Goal: Task Accomplishment & Management: Use online tool/utility

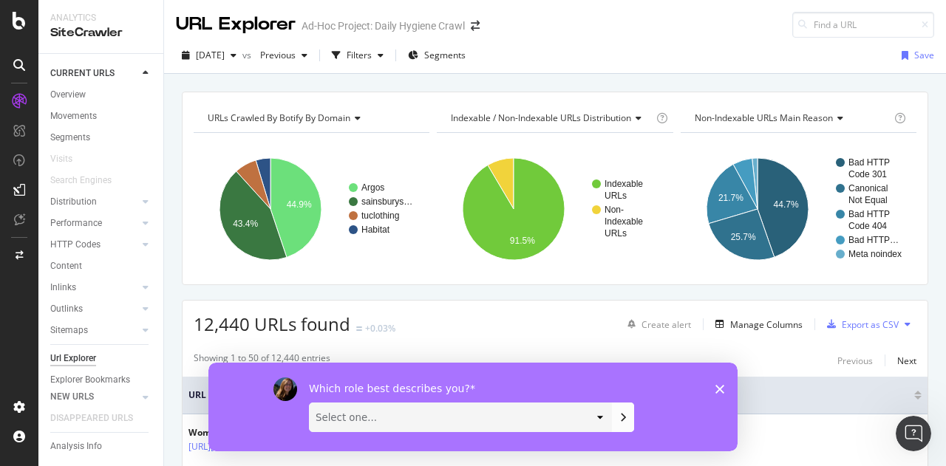
click at [714, 387] on div "Which role best describes you? Select one... Analyst/BI C-level Leadership Cont…" at bounding box center [472, 406] width 529 height 89
click at [726, 387] on div "Which role best describes you? Select one... Analyst/BI C-level Leadership Cont…" at bounding box center [472, 406] width 529 height 89
click at [721, 387] on polygon "Close survey" at bounding box center [719, 388] width 9 height 9
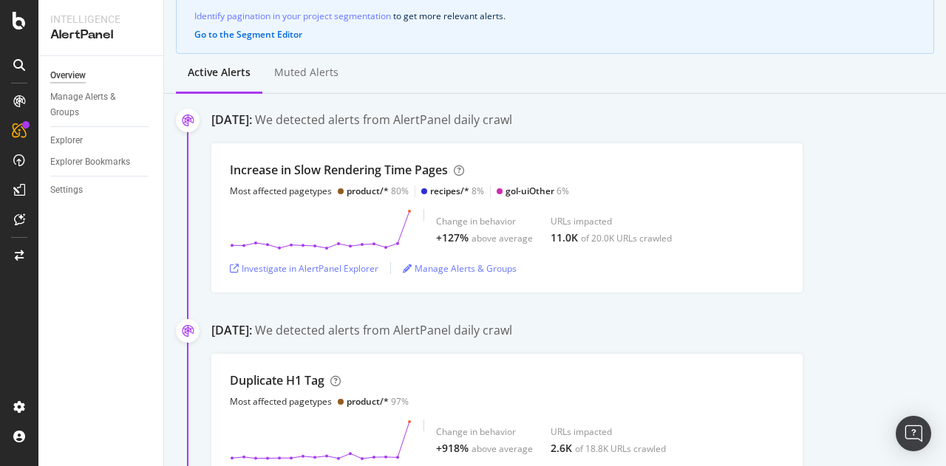
scroll to position [148, 0]
click at [310, 265] on div "Investigate in AlertPanel Explorer" at bounding box center [304, 267] width 149 height 13
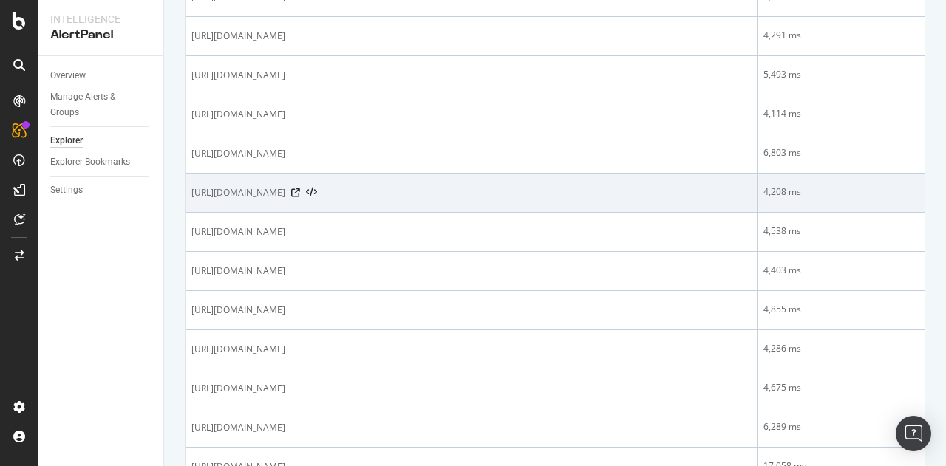
scroll to position [443, 0]
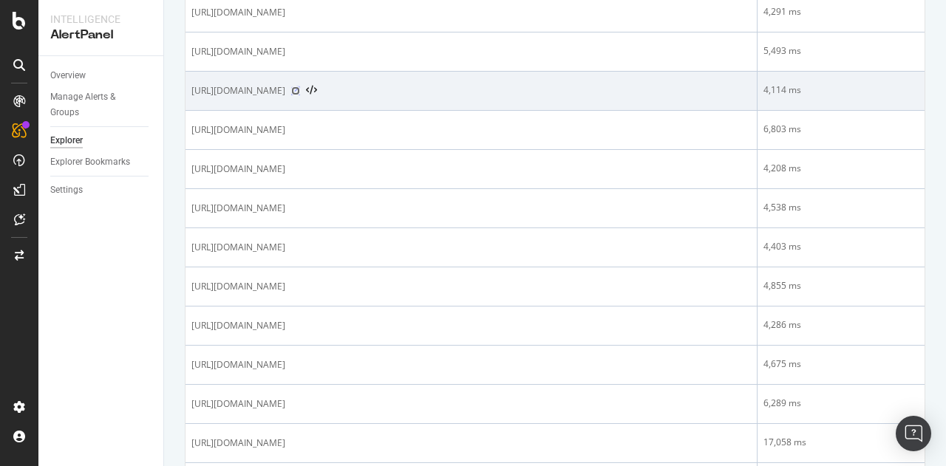
click at [300, 95] on icon at bounding box center [295, 90] width 9 height 9
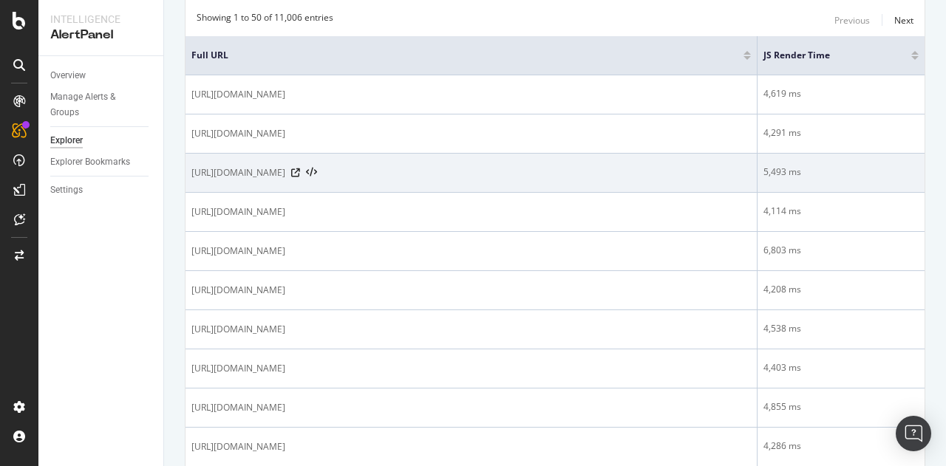
scroll to position [222, 0]
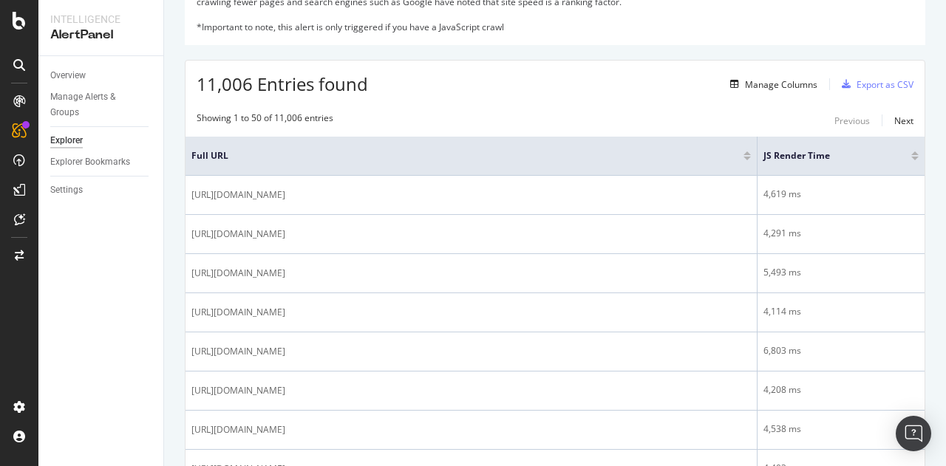
click at [911, 154] on div at bounding box center [914, 154] width 7 height 4
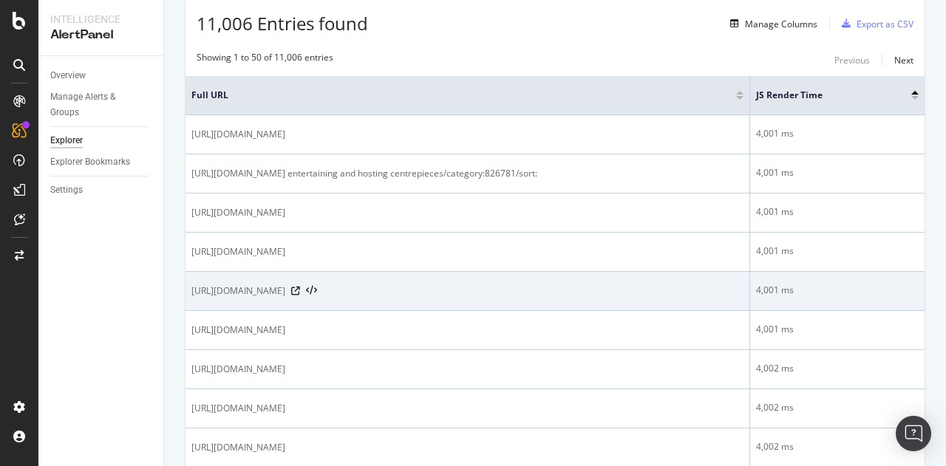
scroll to position [262, 0]
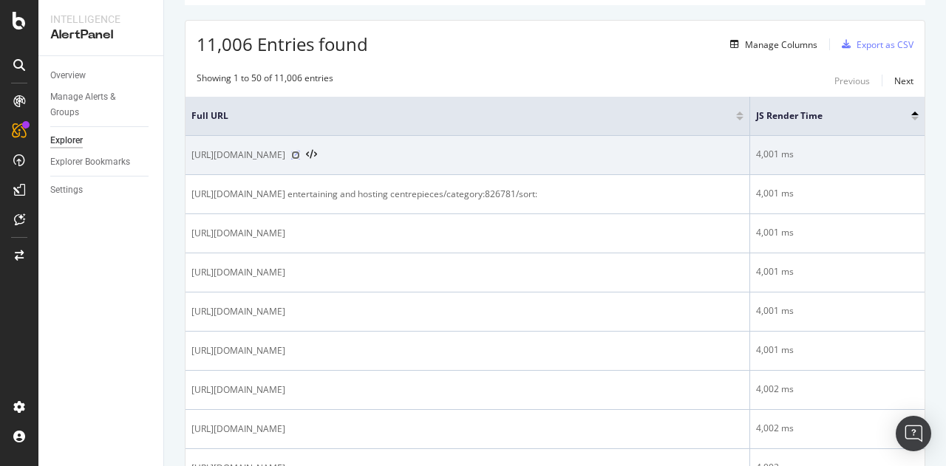
click at [300, 151] on icon at bounding box center [295, 155] width 9 height 9
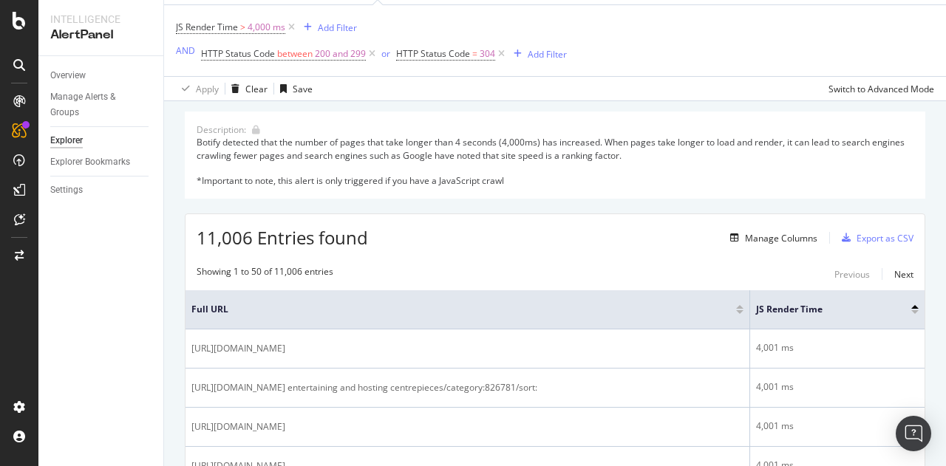
scroll to position [0, 0]
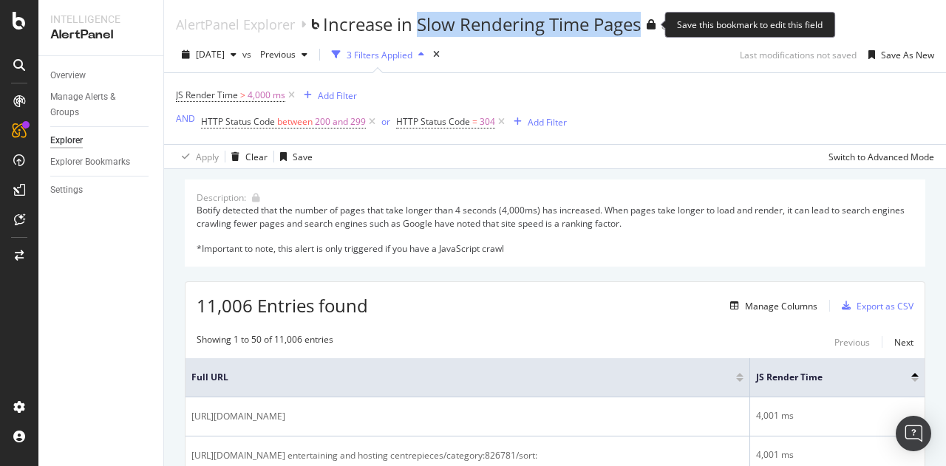
drag, startPoint x: 415, startPoint y: 24, endPoint x: 644, endPoint y: 28, distance: 228.4
click at [644, 28] on div "Increase in Slow Rendering Time Pages" at bounding box center [489, 24] width 333 height 25
copy div "Slow Rendering Time Pages"
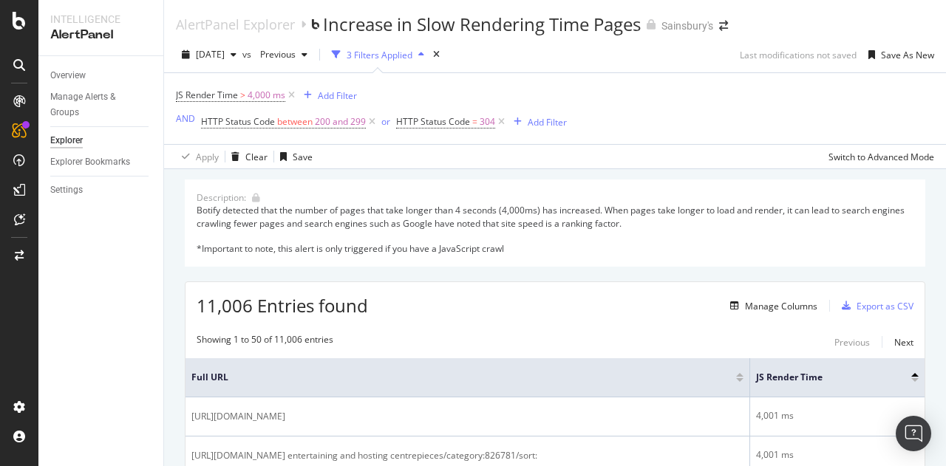
click at [721, 106] on div "[PERSON_NAME] Time > 4,000 ms Add Filter AND HTTP Status Code between 200 and 2…" at bounding box center [555, 108] width 758 height 71
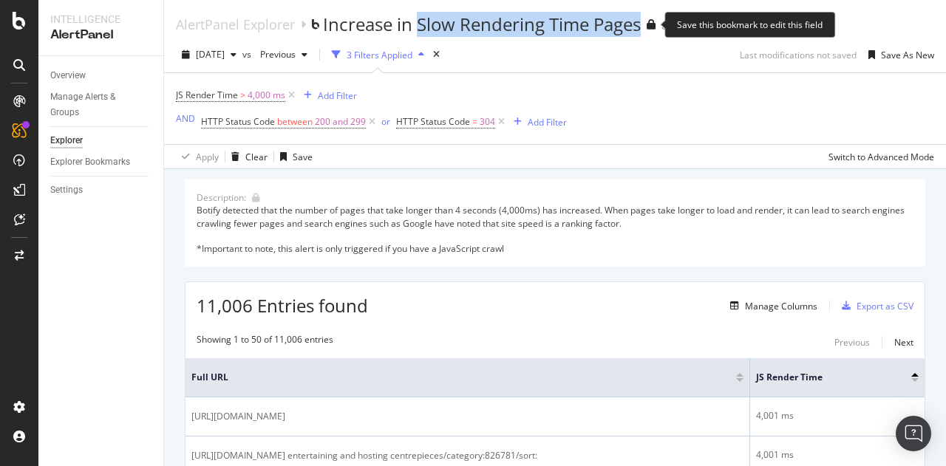
drag, startPoint x: 419, startPoint y: 27, endPoint x: 643, endPoint y: 27, distance: 224.0
click at [641, 27] on div "Increase in Slow Rendering Time Pages" at bounding box center [482, 24] width 318 height 25
copy div "Slow Rendering Time Pages"
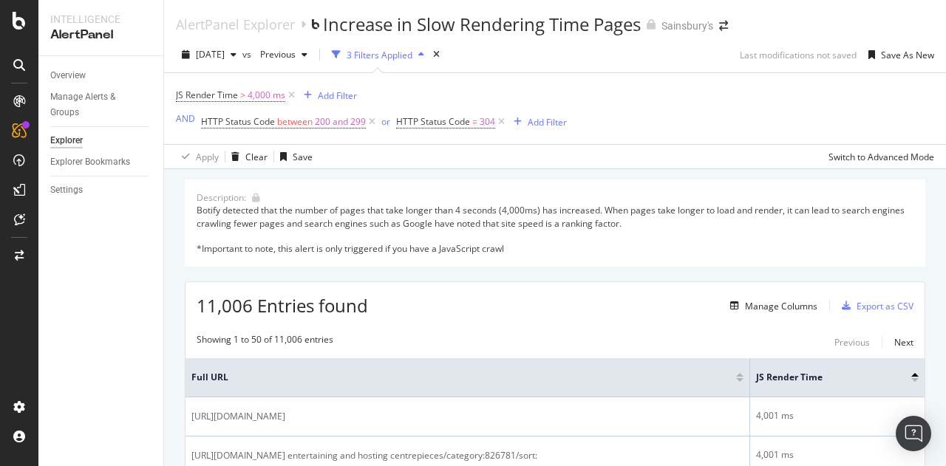
click at [648, 108] on div "[PERSON_NAME] Time > 4,000 ms Add Filter AND HTTP Status Code between 200 and 2…" at bounding box center [555, 108] width 758 height 71
drag, startPoint x: 625, startPoint y: 2, endPoint x: 516, endPoint y: 156, distance: 188.7
click at [516, 156] on div "Apply Clear Save Switch to Advanced Mode" at bounding box center [555, 156] width 782 height 24
click at [260, 95] on span "4,000 ms" at bounding box center [267, 95] width 38 height 21
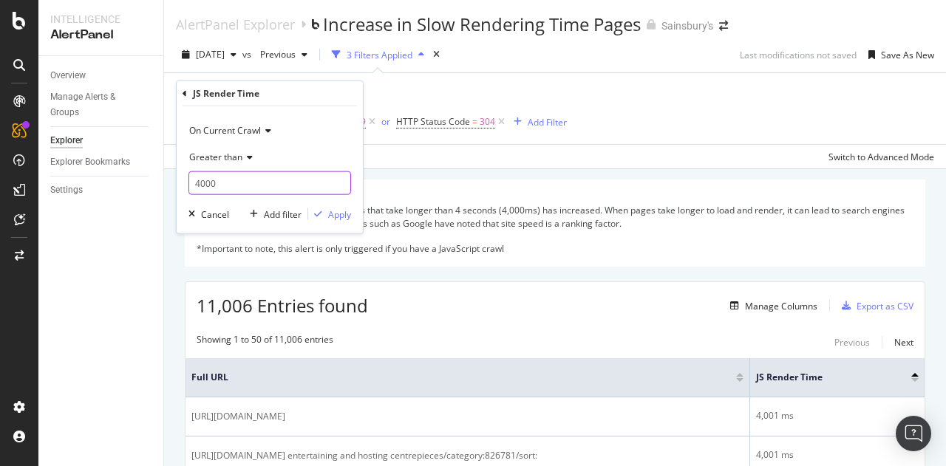
click at [225, 188] on input "4000" at bounding box center [269, 183] width 163 height 24
drag, startPoint x: 226, startPoint y: 180, endPoint x: 169, endPoint y: 177, distance: 57.8
click at [169, 177] on body "Intelligence AlertPanel Overview Manage Alerts & Groups Explorer Explorer Bookm…" at bounding box center [473, 233] width 946 height 466
click at [231, 173] on input "4000" at bounding box center [269, 183] width 163 height 24
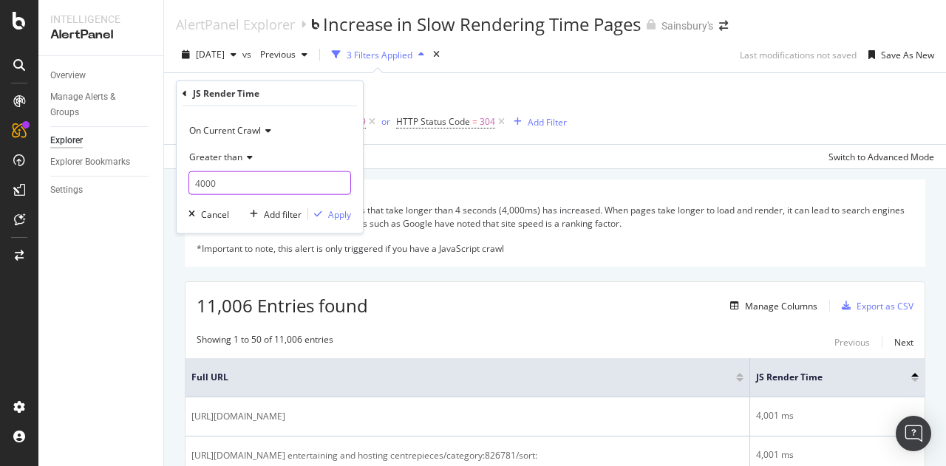
click at [231, 173] on input "4000" at bounding box center [269, 183] width 163 height 24
type input "3900"
click at [349, 217] on div "Apply" at bounding box center [339, 214] width 23 height 13
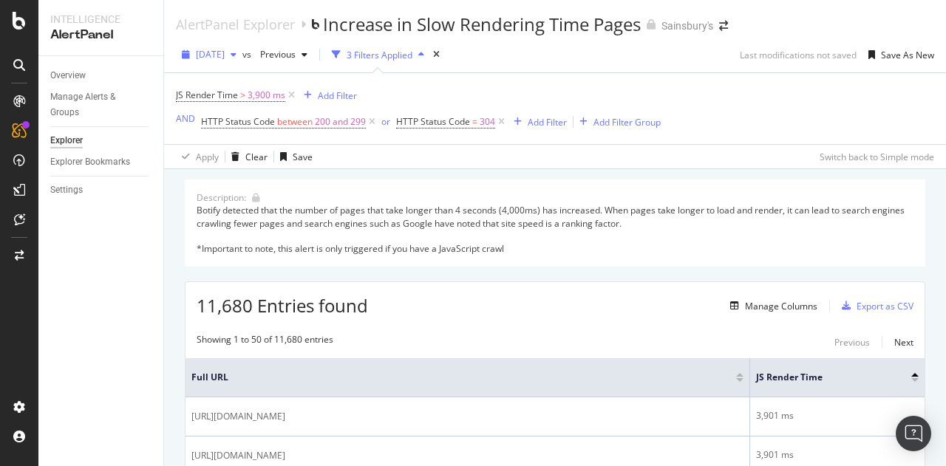
click at [225, 55] on span "[DATE]" at bounding box center [210, 54] width 29 height 13
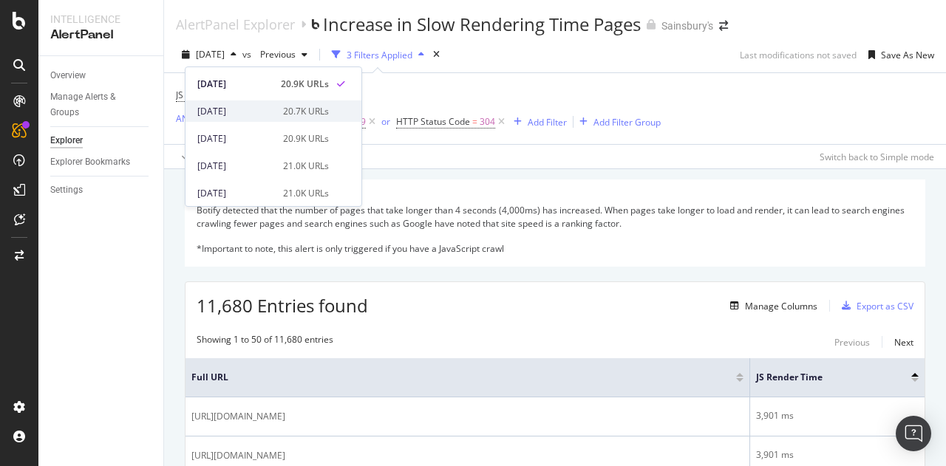
click at [253, 107] on div "[DATE]" at bounding box center [235, 111] width 77 height 13
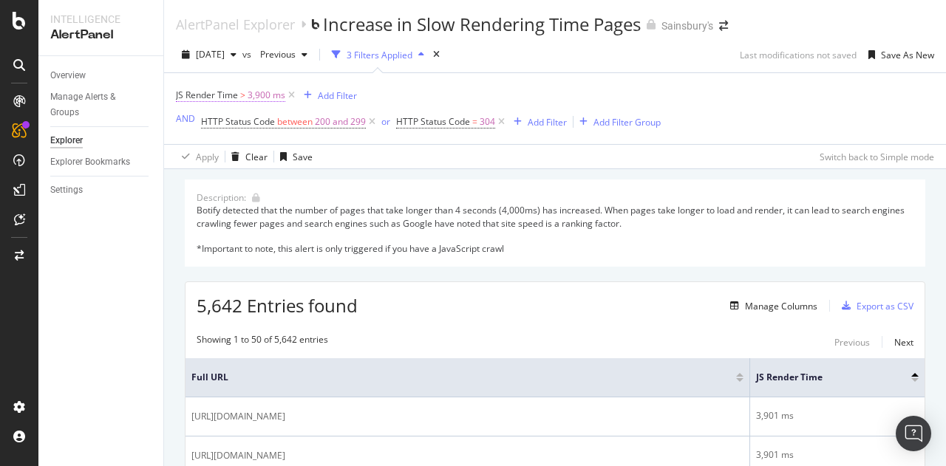
click at [264, 93] on span "3,900 ms" at bounding box center [267, 95] width 38 height 21
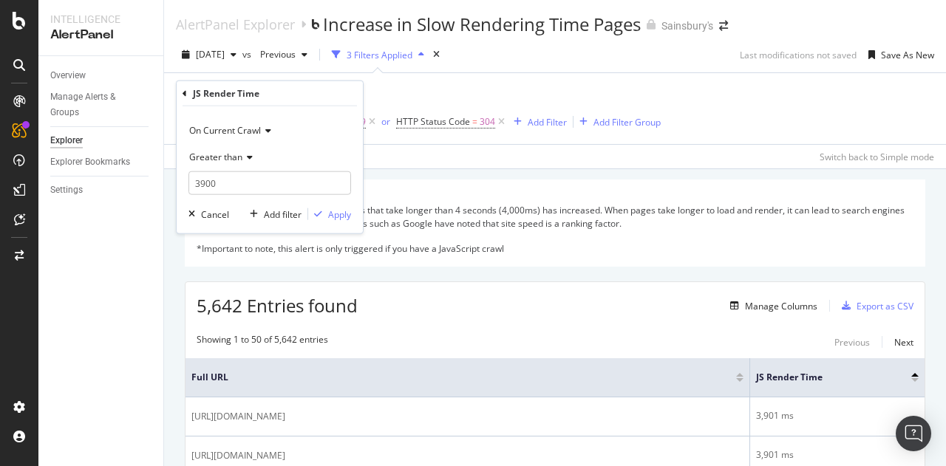
click at [415, 91] on div "[PERSON_NAME] Time > 3,900 ms Add Filter AND HTTP Status Code between 200 and 2…" at bounding box center [418, 108] width 485 height 47
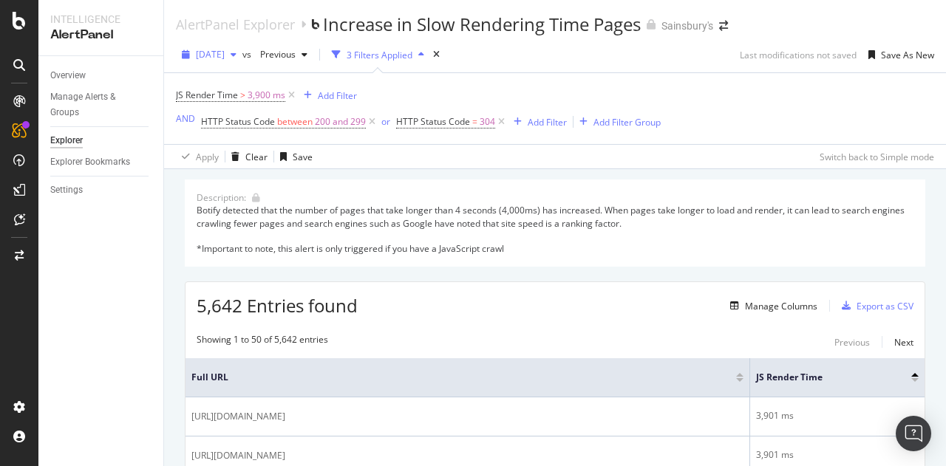
click at [225, 50] on span "[DATE]" at bounding box center [210, 54] width 29 height 13
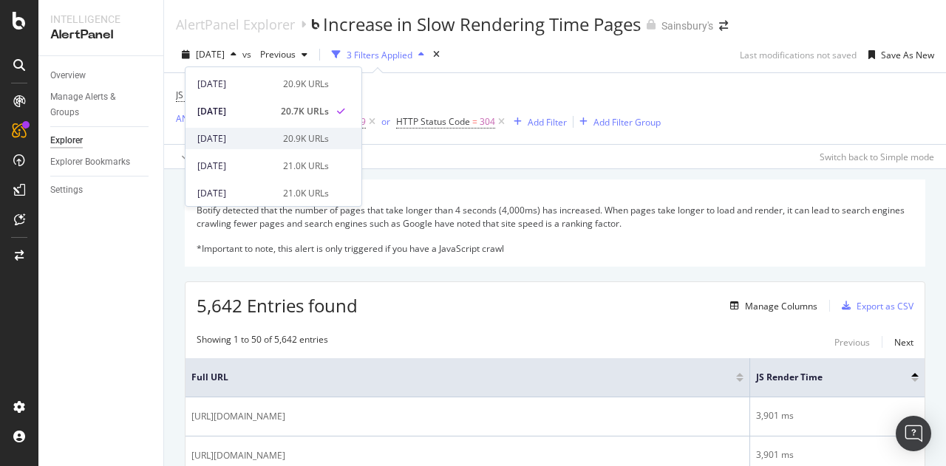
click at [230, 135] on div "[DATE]" at bounding box center [235, 138] width 77 height 13
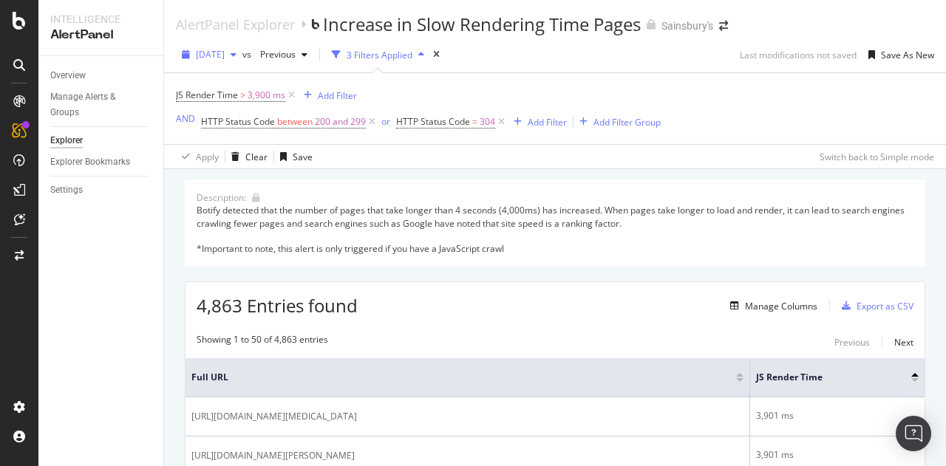
click at [225, 55] on span "[DATE]" at bounding box center [210, 54] width 29 height 13
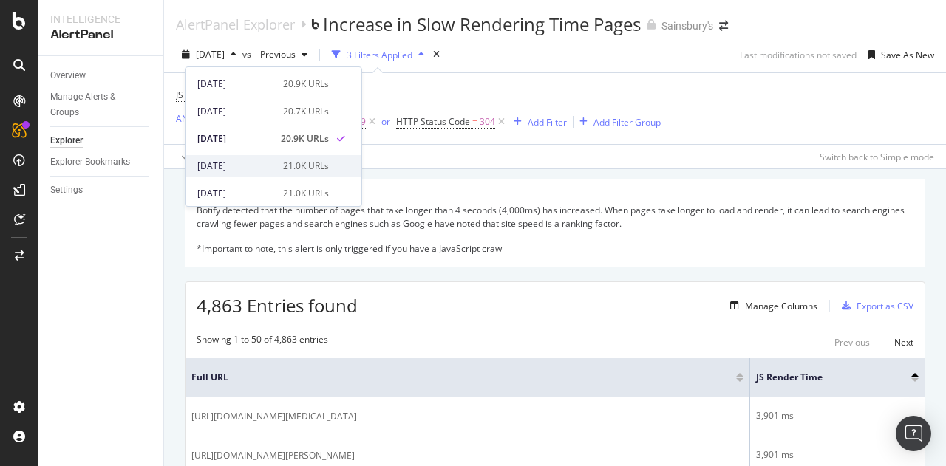
click at [258, 165] on div "[DATE]" at bounding box center [235, 166] width 77 height 13
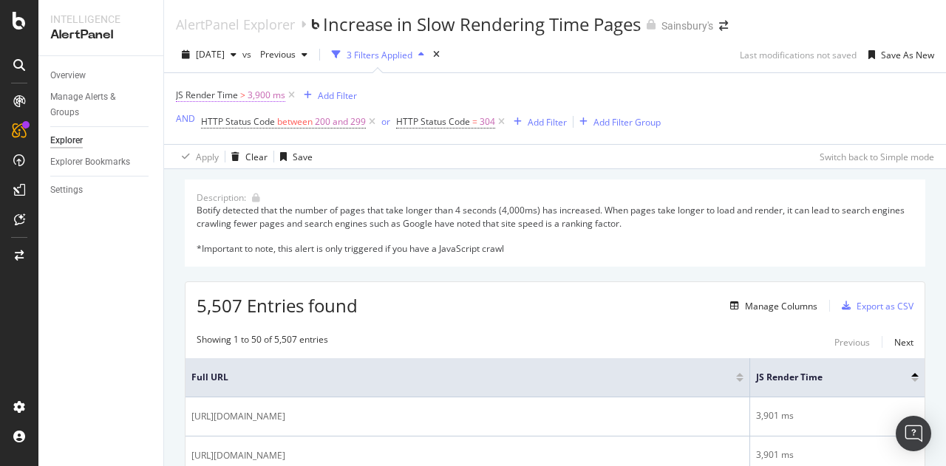
click at [262, 94] on span "3,900 ms" at bounding box center [267, 95] width 38 height 21
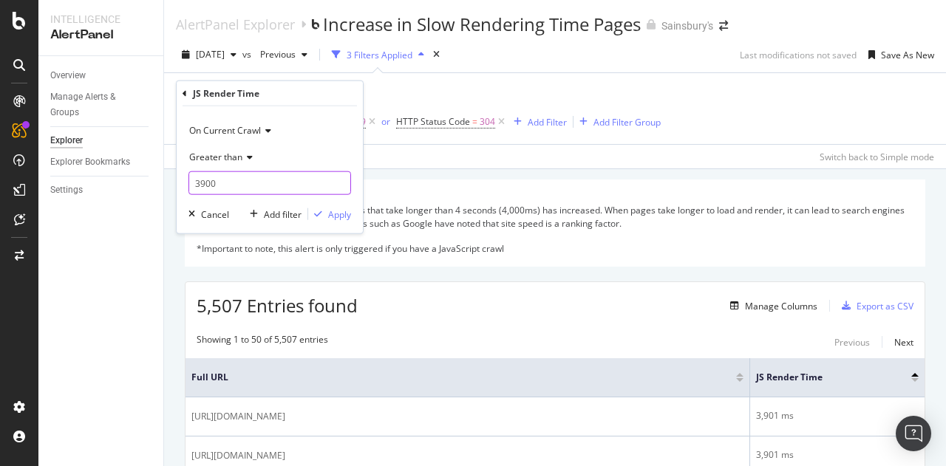
drag, startPoint x: 226, startPoint y: 183, endPoint x: 173, endPoint y: 188, distance: 53.5
click at [173, 188] on body "Intelligence AlertPanel Overview Manage Alerts & Groups Explorer Explorer Bookm…" at bounding box center [473, 233] width 946 height 466
click at [340, 178] on input "3901" at bounding box center [269, 183] width 163 height 24
click at [340, 178] on input "3902" at bounding box center [269, 183] width 163 height 24
type input "3903"
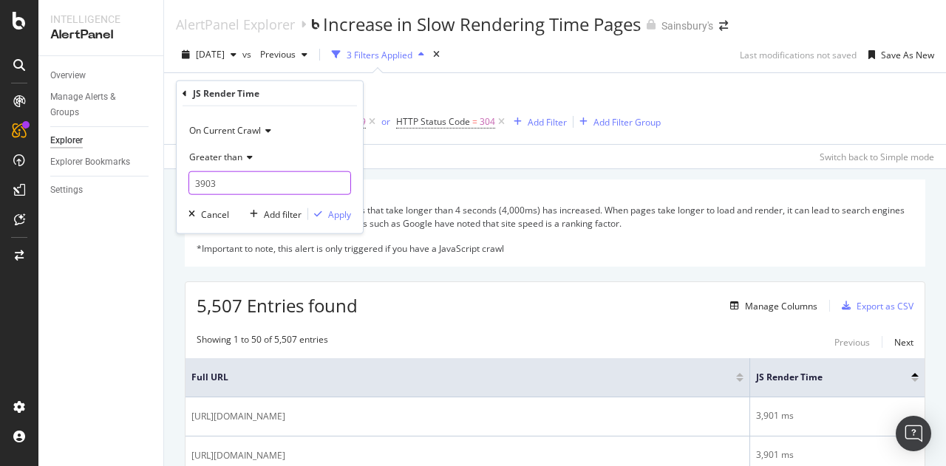
click at [340, 178] on input "3903" at bounding box center [269, 183] width 163 height 24
drag, startPoint x: 247, startPoint y: 187, endPoint x: 163, endPoint y: 188, distance: 84.3
click at [163, 188] on body "Intelligence AlertPanel Overview Manage Alerts & Groups Explorer Explorer Bookm…" at bounding box center [473, 233] width 946 height 466
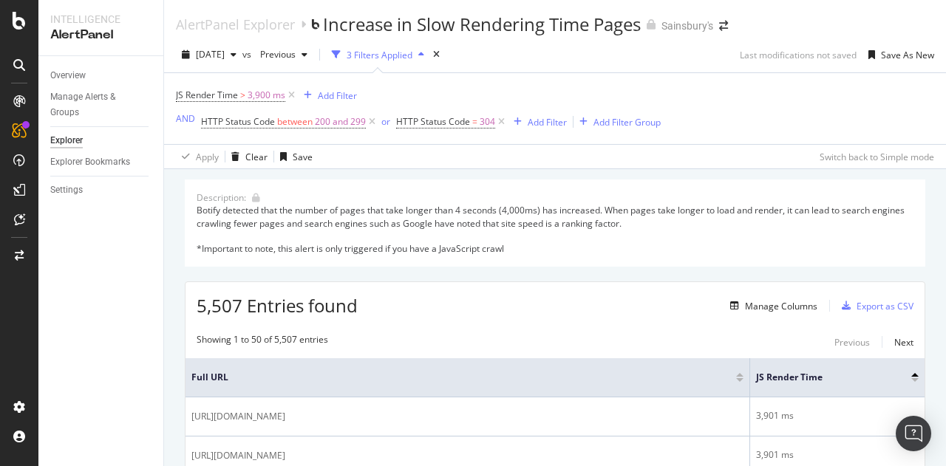
click at [268, 89] on span "3,900 ms" at bounding box center [267, 95] width 38 height 21
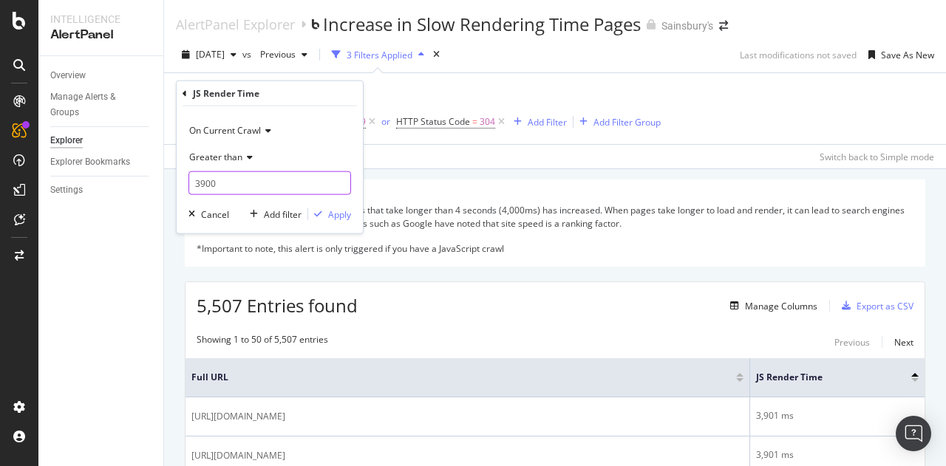
click at [224, 175] on input "3900" at bounding box center [269, 183] width 163 height 24
type input "4000"
click at [326, 214] on div "button" at bounding box center [318, 214] width 20 height 9
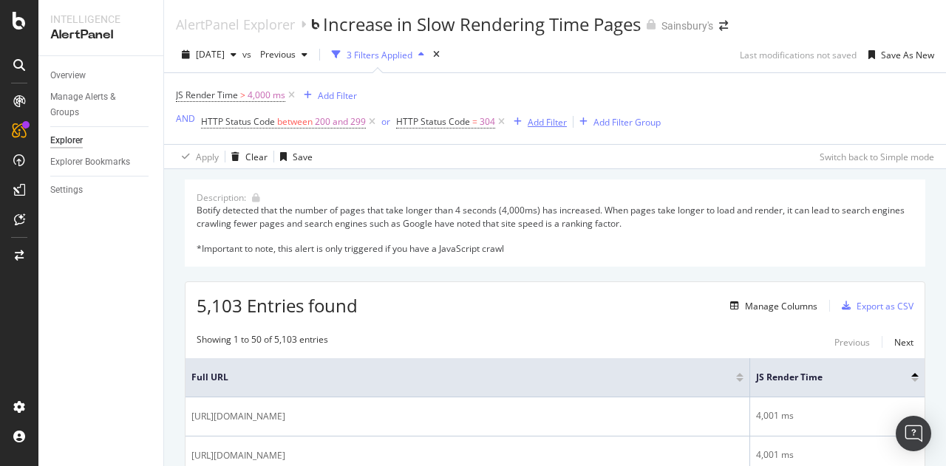
click at [538, 123] on div "Add Filter" at bounding box center [547, 122] width 39 height 13
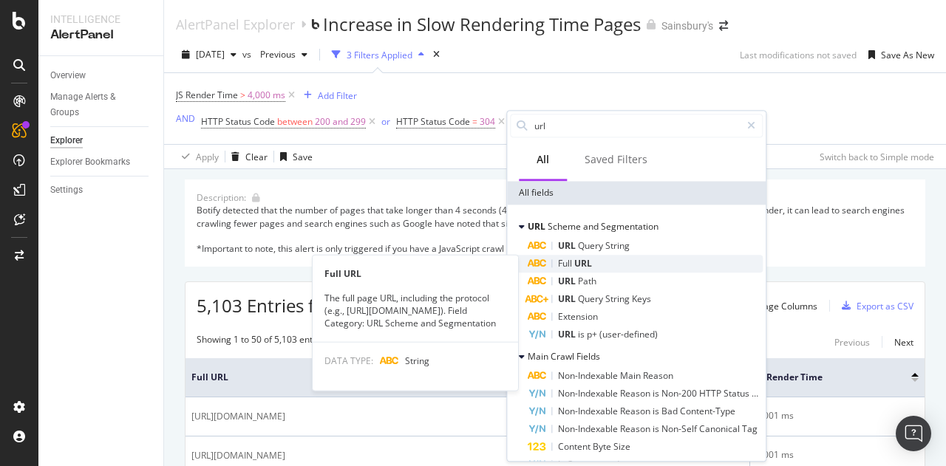
type input "url"
click at [603, 262] on div "Full URL" at bounding box center [645, 264] width 235 height 18
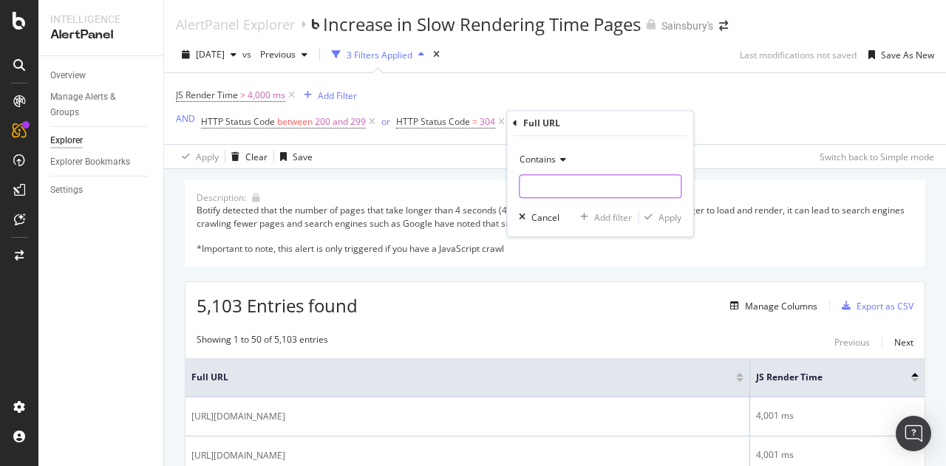
click at [571, 187] on input "text" at bounding box center [600, 186] width 161 height 24
type input "/product/"
click at [670, 217] on div "Apply" at bounding box center [670, 217] width 23 height 13
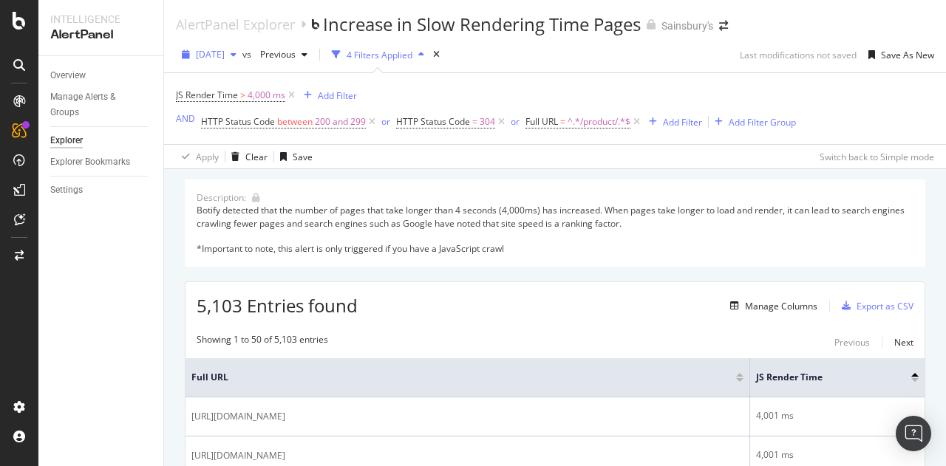
click at [225, 58] on span "[DATE]" at bounding box center [210, 54] width 29 height 13
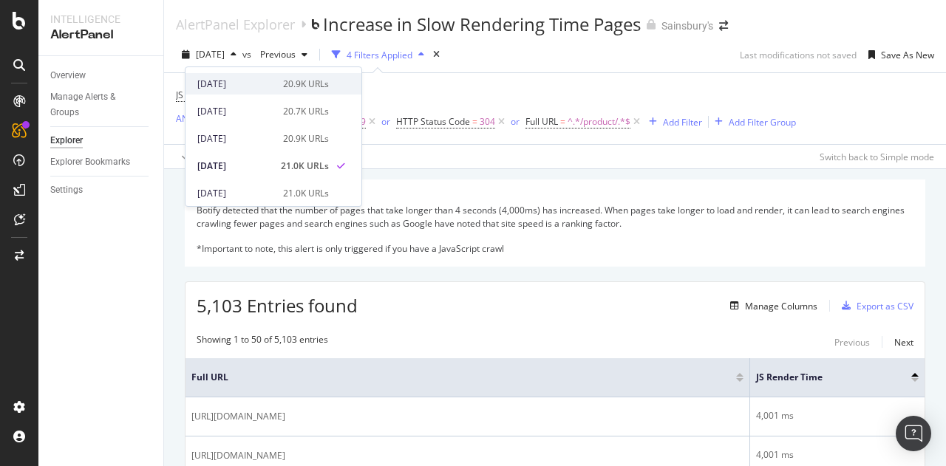
click at [252, 86] on div "[DATE]" at bounding box center [235, 84] width 77 height 13
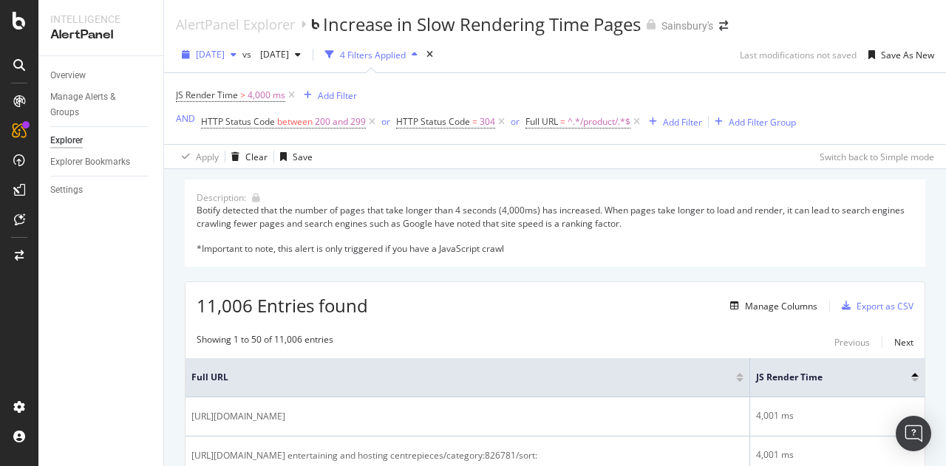
click at [225, 52] on span "[DATE]" at bounding box center [210, 54] width 29 height 13
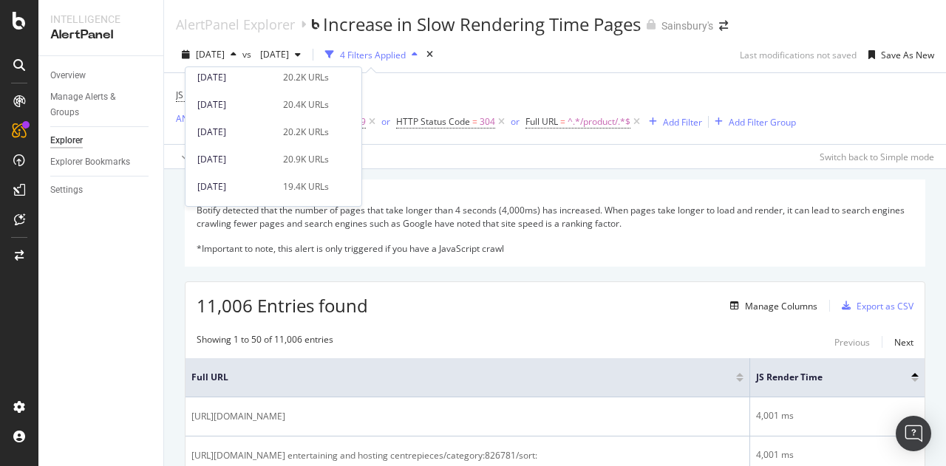
scroll to position [222, 0]
click at [247, 159] on div "[DATE]" at bounding box center [235, 163] width 77 height 13
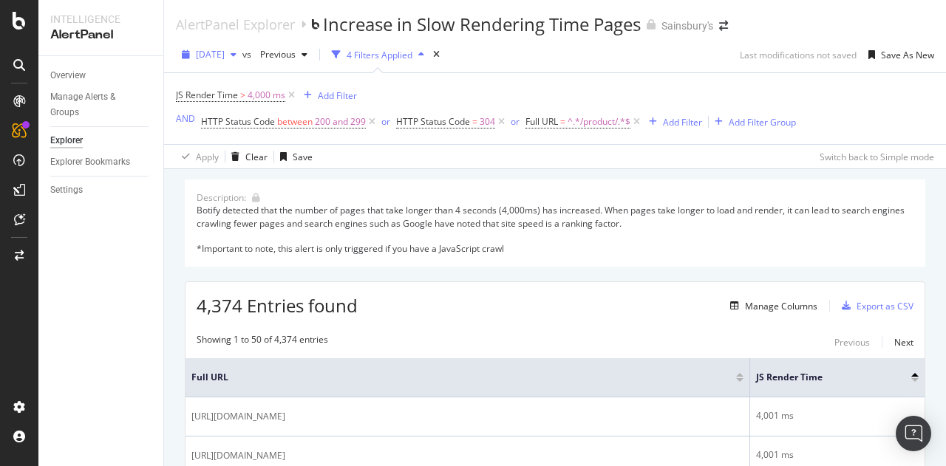
click at [225, 52] on span "[DATE]" at bounding box center [210, 54] width 29 height 13
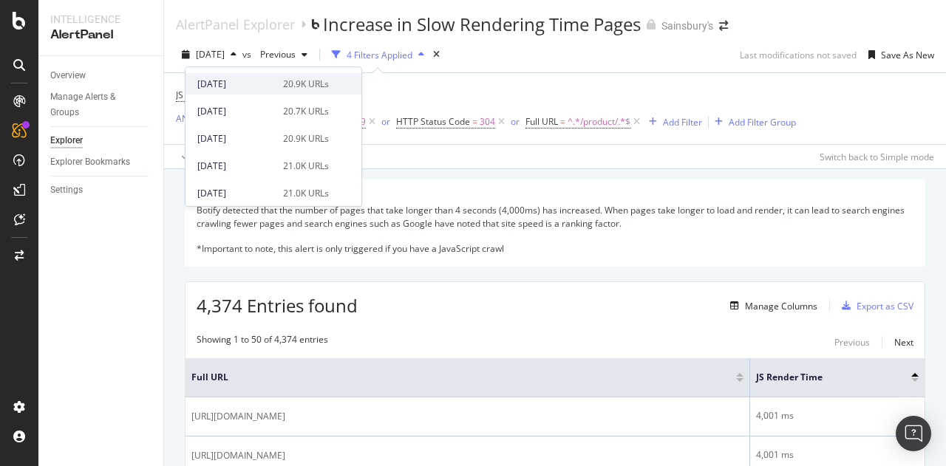
click at [239, 78] on div "[DATE]" at bounding box center [235, 84] width 77 height 13
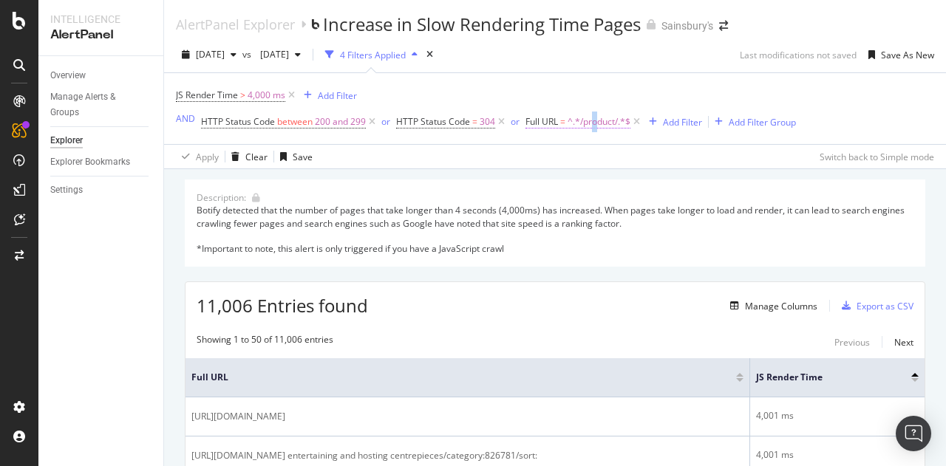
click at [594, 123] on span "^.*/product/.*$" at bounding box center [599, 122] width 63 height 21
click at [439, 154] on div "Apply Clear Save Switch back to Simple mode" at bounding box center [555, 156] width 782 height 24
click at [638, 123] on icon at bounding box center [636, 122] width 13 height 15
click at [543, 121] on div "Add Filter" at bounding box center [547, 122] width 39 height 13
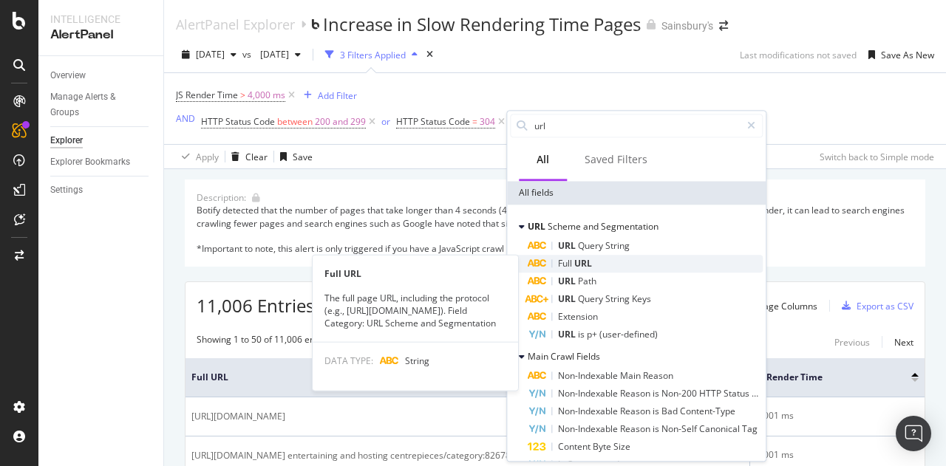
type input "url"
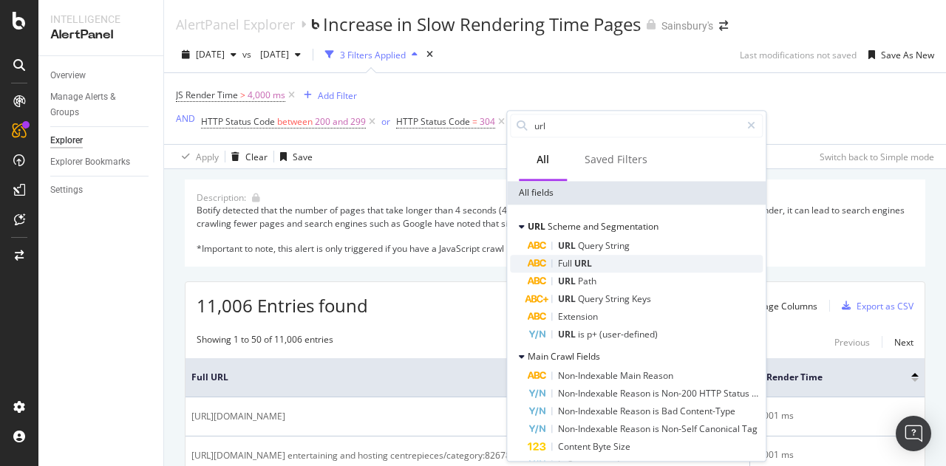
click at [611, 264] on div "Full URL" at bounding box center [645, 264] width 235 height 18
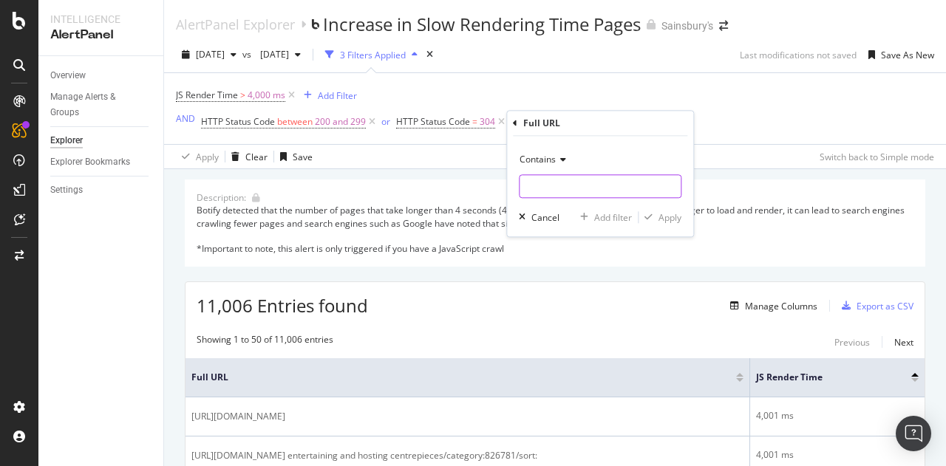
click at [563, 186] on input "text" at bounding box center [600, 186] width 161 height 24
type input "/product/"
click at [667, 228] on div "Contains /product/ Cancel Add filter Apply" at bounding box center [600, 186] width 186 height 101
click at [668, 218] on div "Apply" at bounding box center [670, 217] width 23 height 13
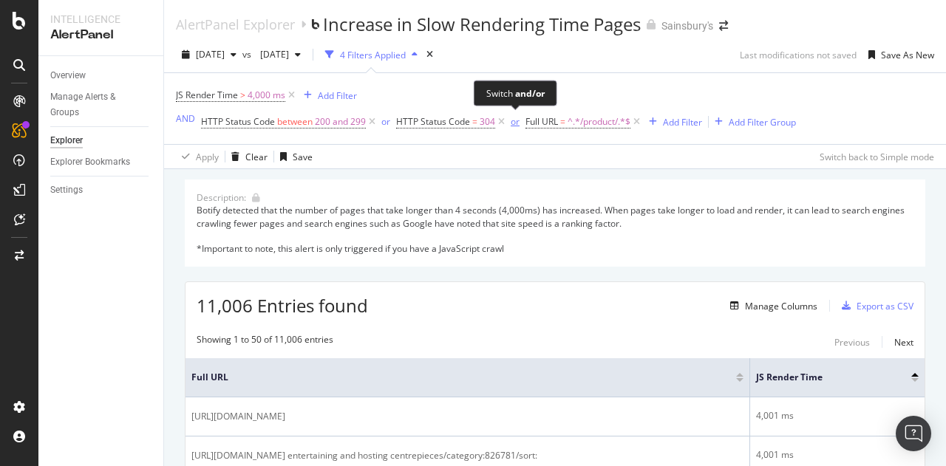
click at [514, 123] on div "or" at bounding box center [515, 121] width 9 height 13
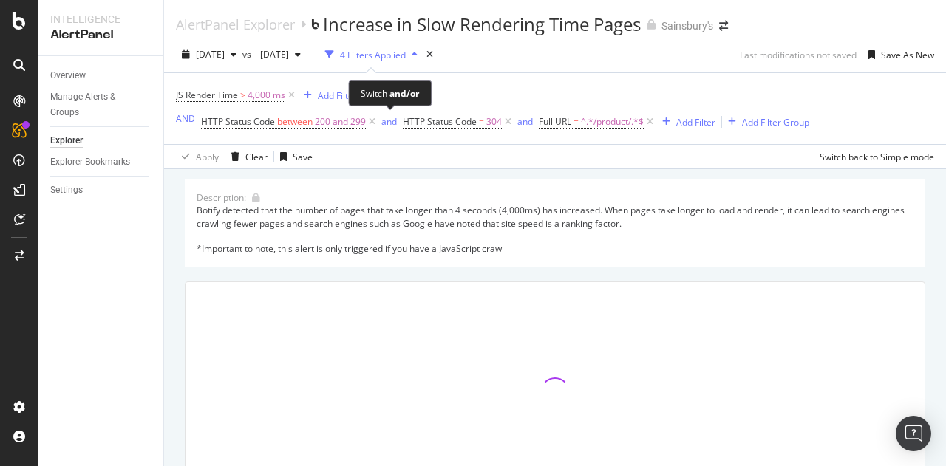
click at [387, 125] on div "and" at bounding box center [389, 121] width 16 height 13
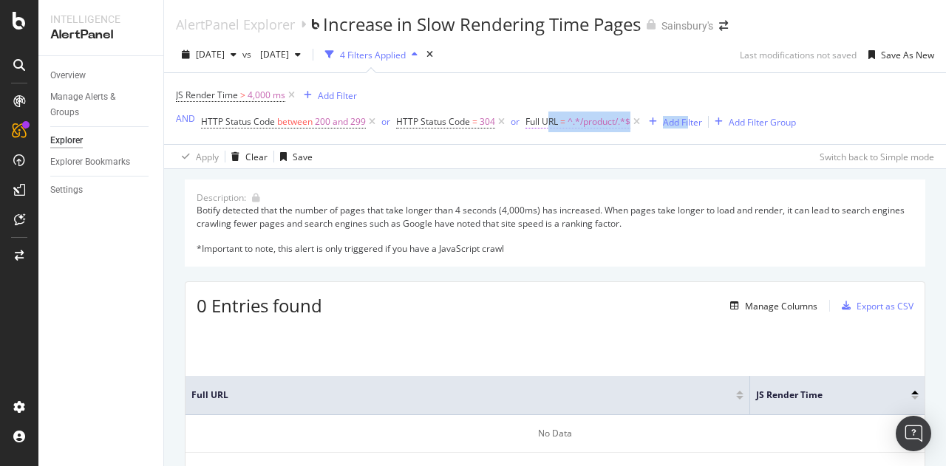
drag, startPoint x: 544, startPoint y: 120, endPoint x: 622, endPoint y: 119, distance: 78.4
click at [687, 119] on div "HTTP Status Code between 200 and 299 or HTTP Status Code = 304 or Full URL = ^.…" at bounding box center [498, 122] width 595 height 21
click at [590, 120] on span "^.*/product/.*$" at bounding box center [599, 122] width 63 height 21
drag, startPoint x: 813, startPoint y: 87, endPoint x: 693, endPoint y: 109, distance: 121.6
click at [812, 87] on div "[PERSON_NAME] Time > 4,000 ms Add Filter AND HTTP Status Code between 200 and 2…" at bounding box center [555, 108] width 758 height 71
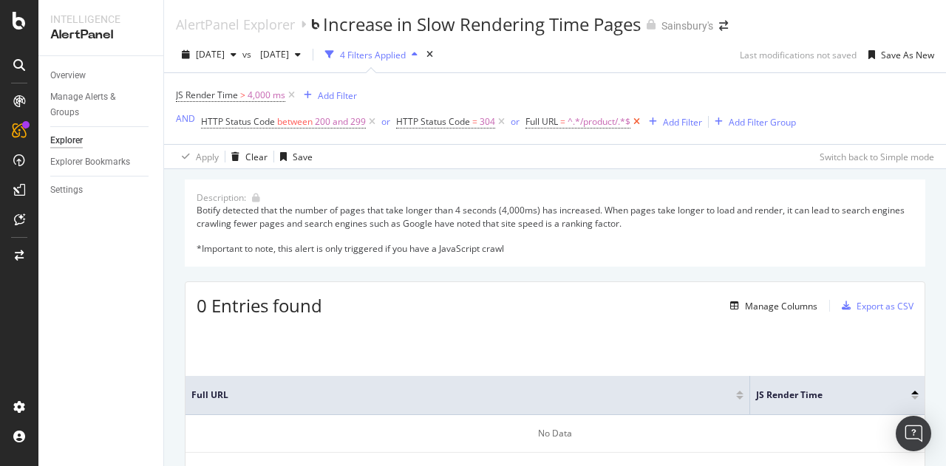
click at [640, 119] on icon at bounding box center [636, 122] width 13 height 15
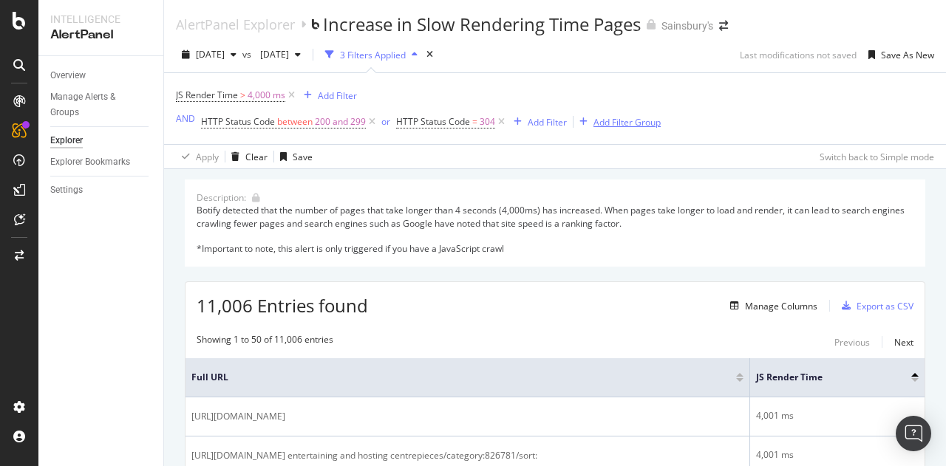
click at [634, 120] on div "Add Filter Group" at bounding box center [627, 122] width 67 height 13
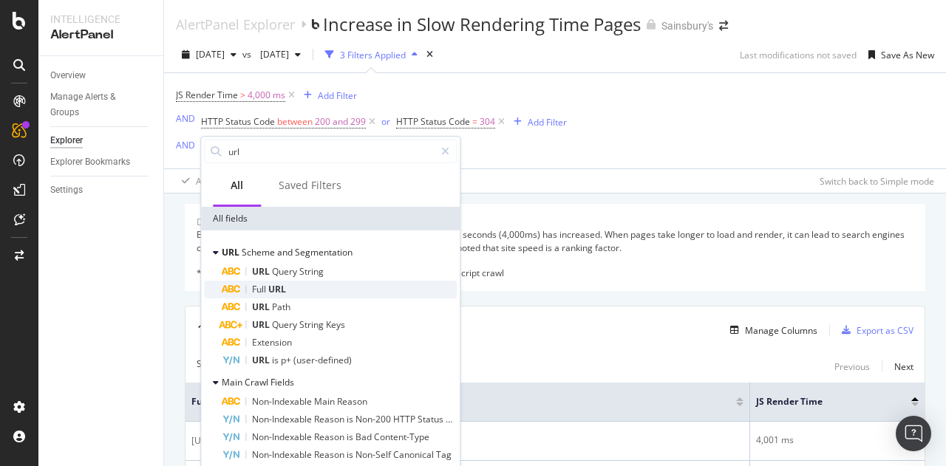
click at [292, 286] on div "Full URL" at bounding box center [339, 290] width 235 height 18
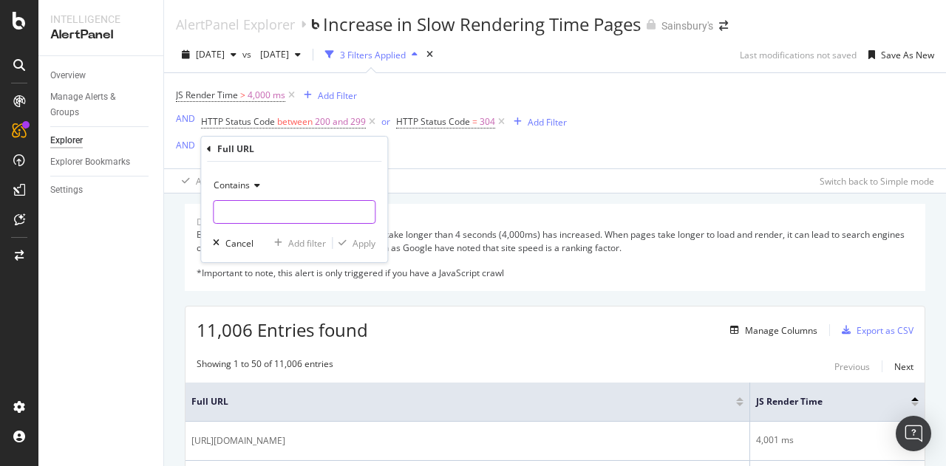
click at [241, 211] on input "text" at bounding box center [294, 212] width 161 height 24
type input "/product/"
click at [362, 237] on div "Apply" at bounding box center [364, 243] width 23 height 13
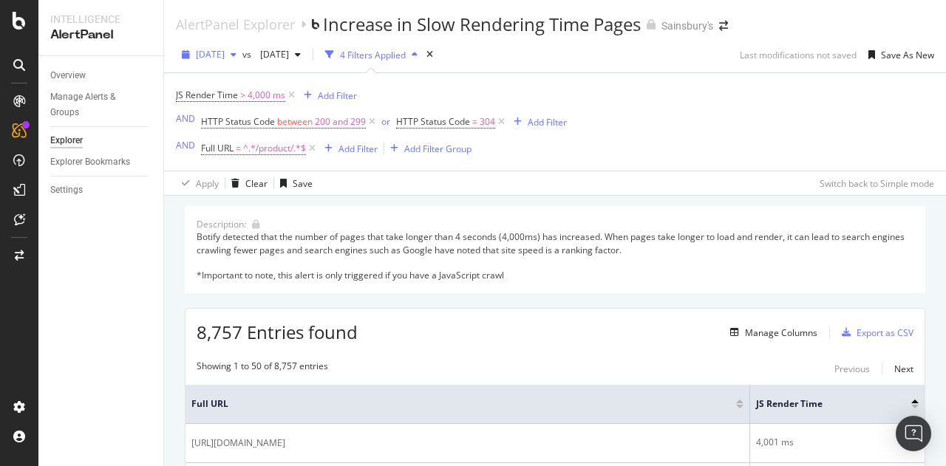
click at [225, 50] on span "[DATE]" at bounding box center [210, 54] width 29 height 13
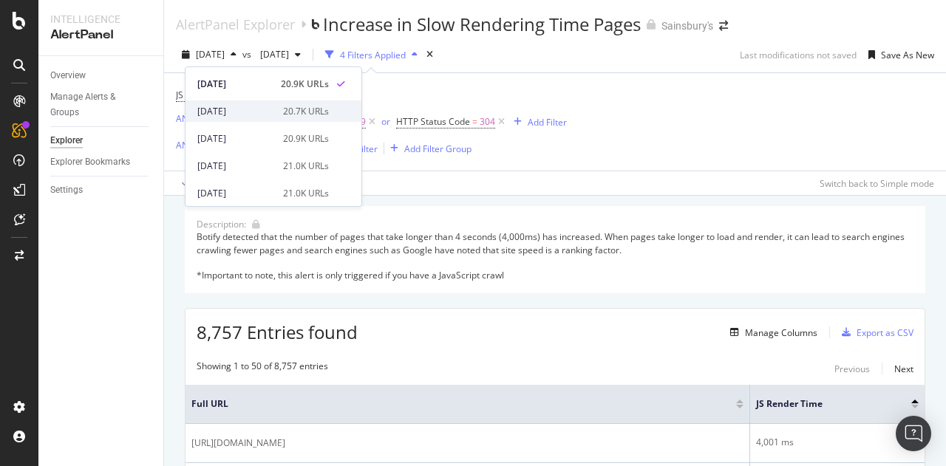
click at [229, 105] on div "[DATE]" at bounding box center [235, 111] width 77 height 13
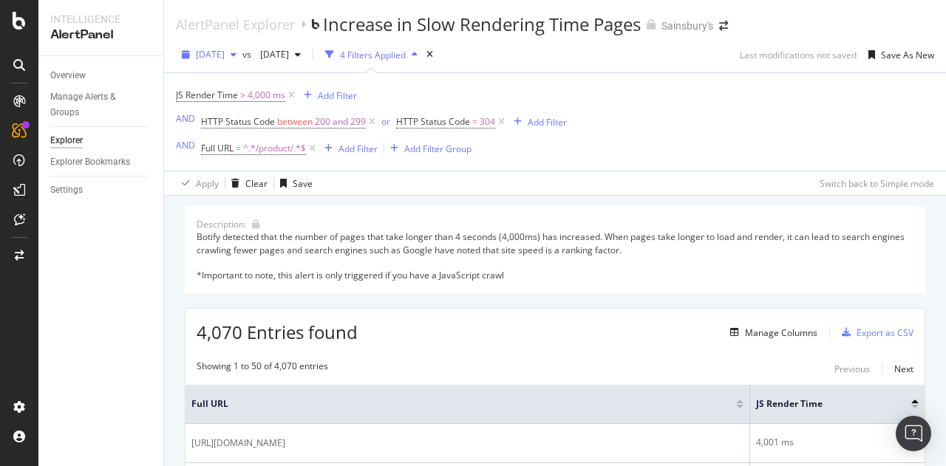
click at [225, 51] on span "[DATE]" at bounding box center [210, 54] width 29 height 13
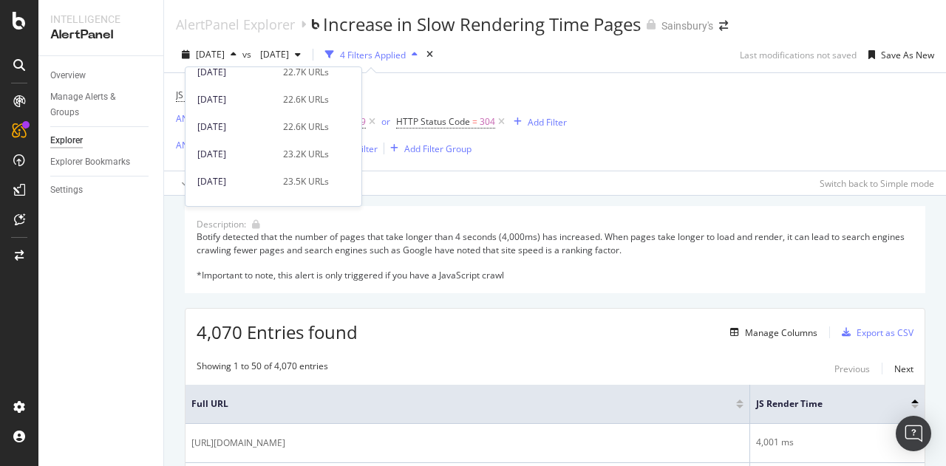
scroll to position [739, 0]
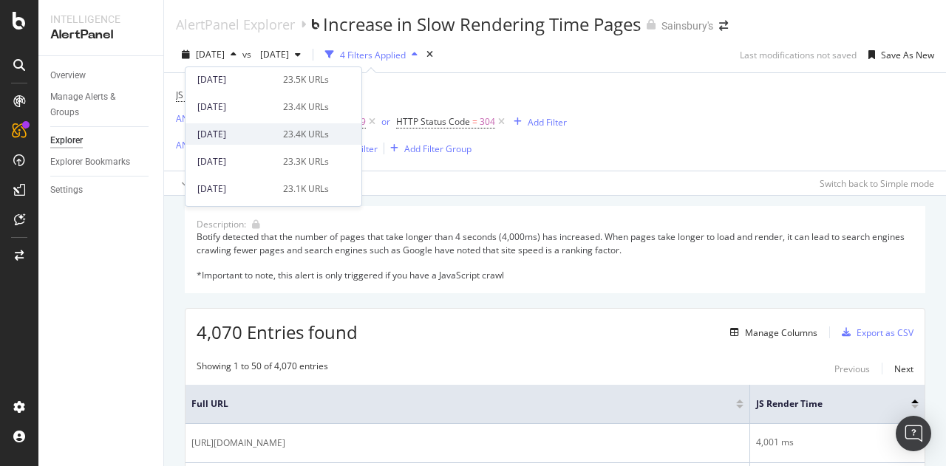
click at [228, 132] on div "[DATE]" at bounding box center [235, 134] width 77 height 13
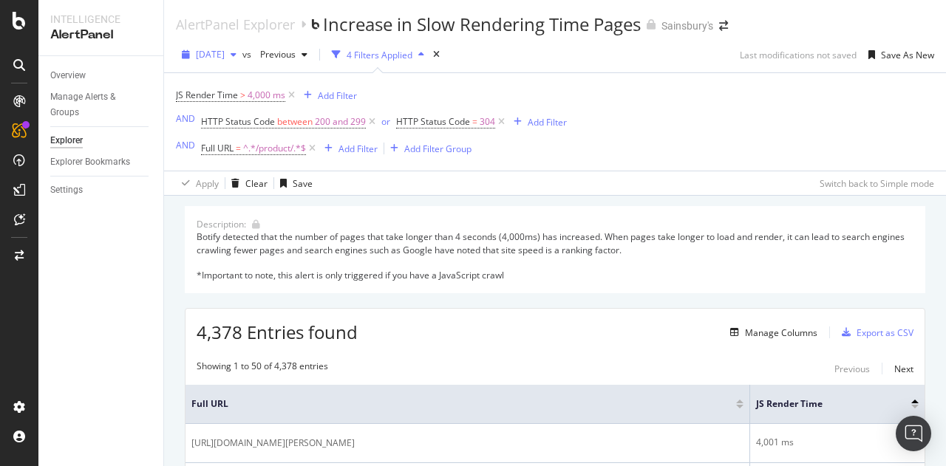
click at [223, 57] on span "[DATE]" at bounding box center [210, 54] width 29 height 13
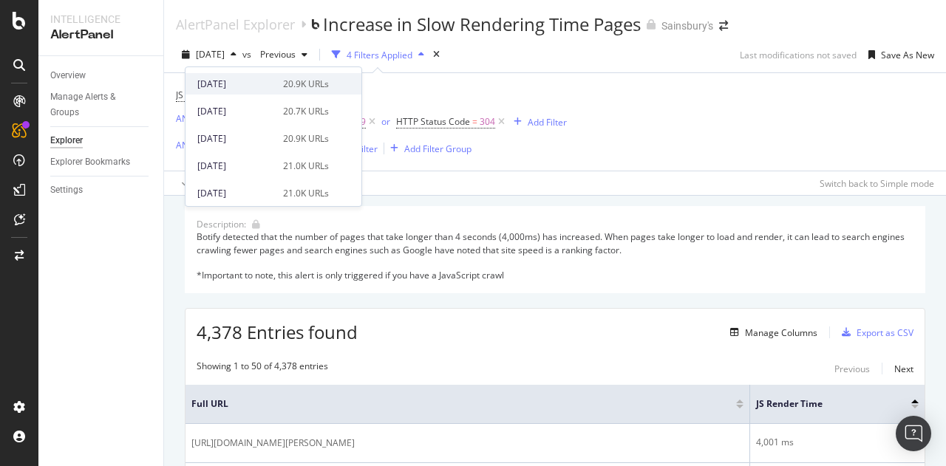
click at [243, 78] on div "[DATE]" at bounding box center [235, 84] width 77 height 13
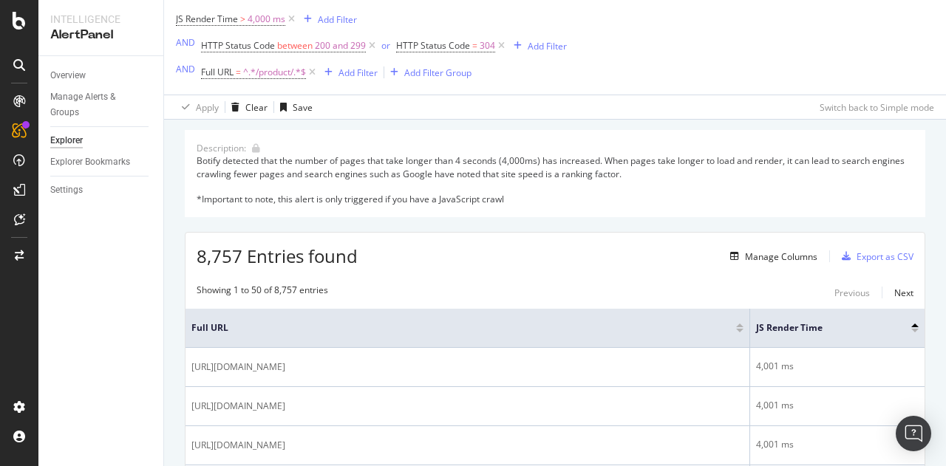
scroll to position [148, 0]
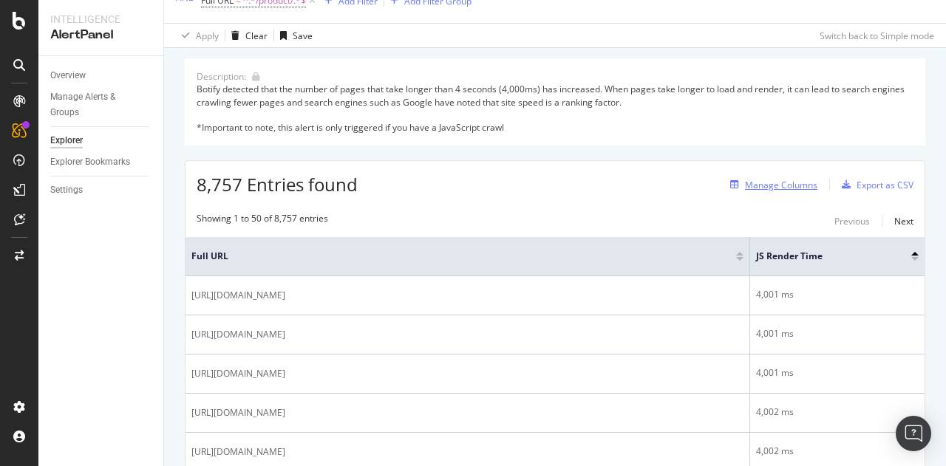
click at [748, 187] on div "Manage Columns" at bounding box center [781, 185] width 72 height 13
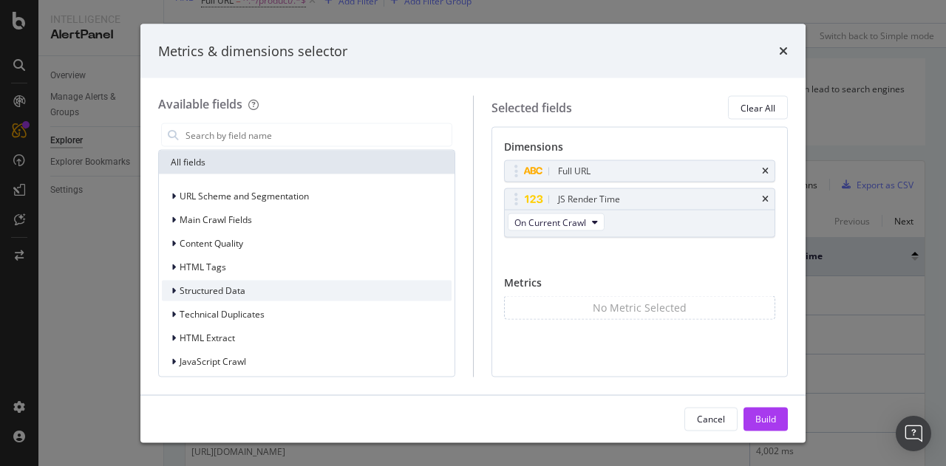
scroll to position [54, 0]
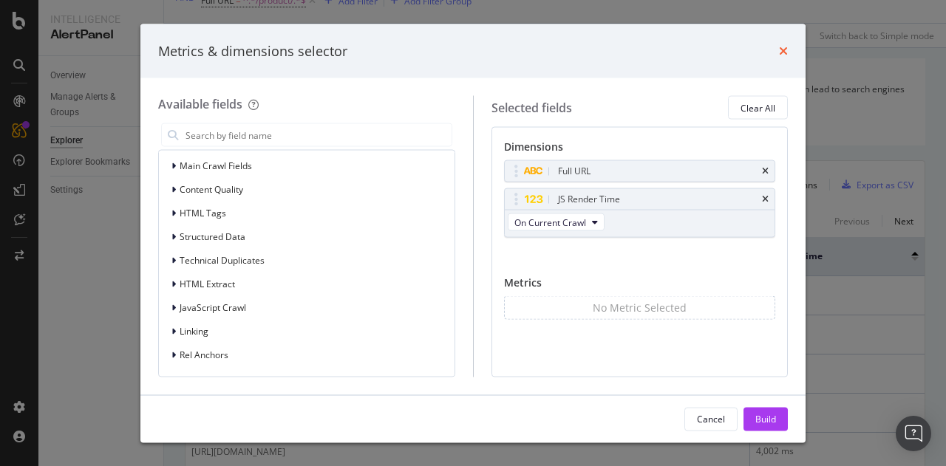
click at [779, 47] on icon "times" at bounding box center [783, 51] width 9 height 12
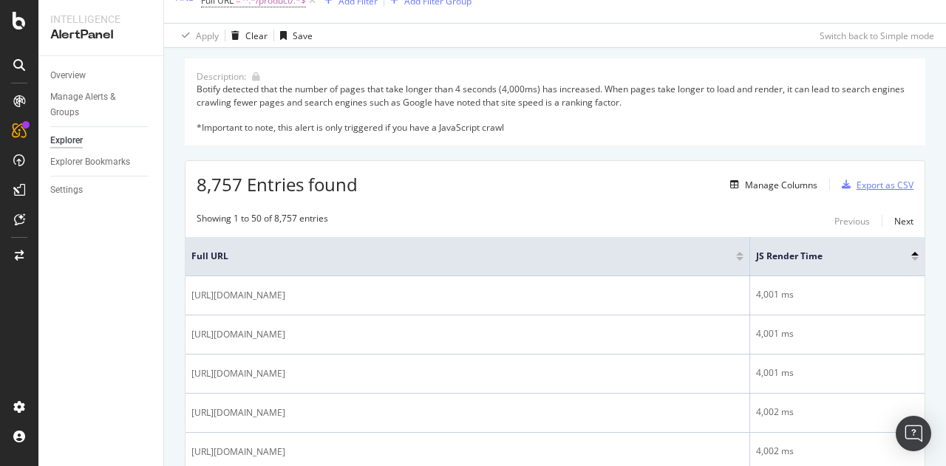
click at [868, 184] on div "Export as CSV" at bounding box center [885, 185] width 57 height 13
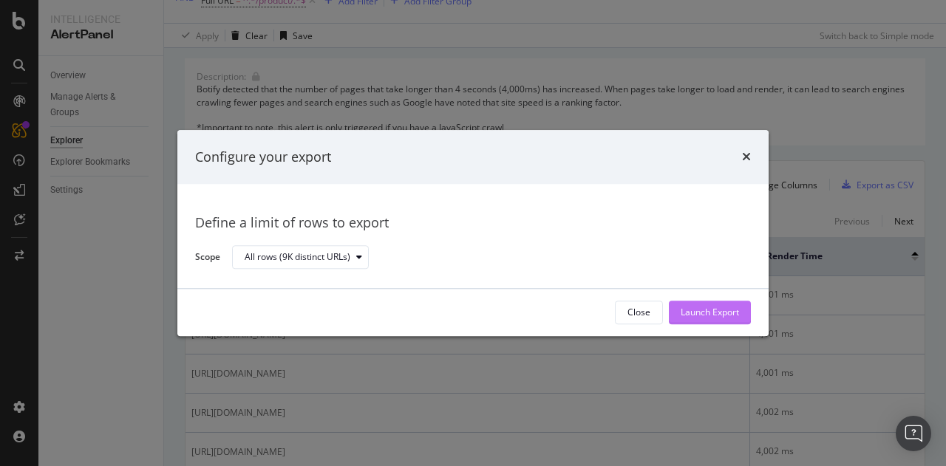
click at [716, 310] on div "Launch Export" at bounding box center [710, 313] width 58 height 13
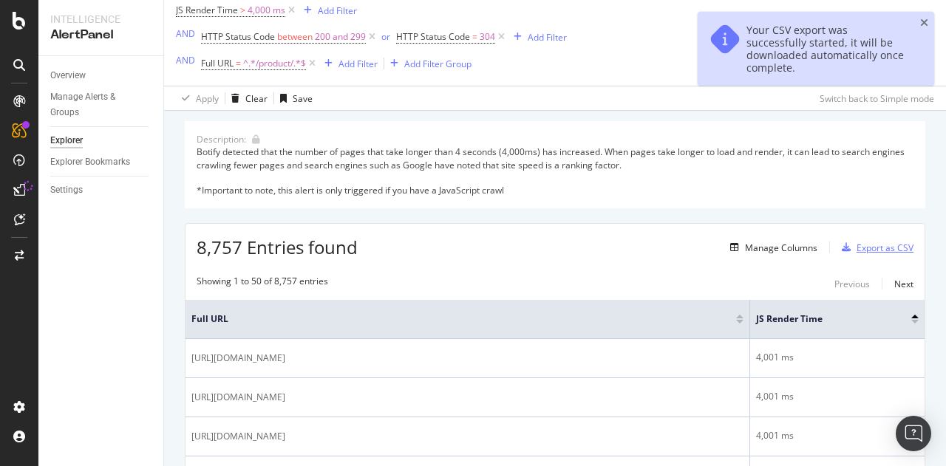
scroll to position [0, 0]
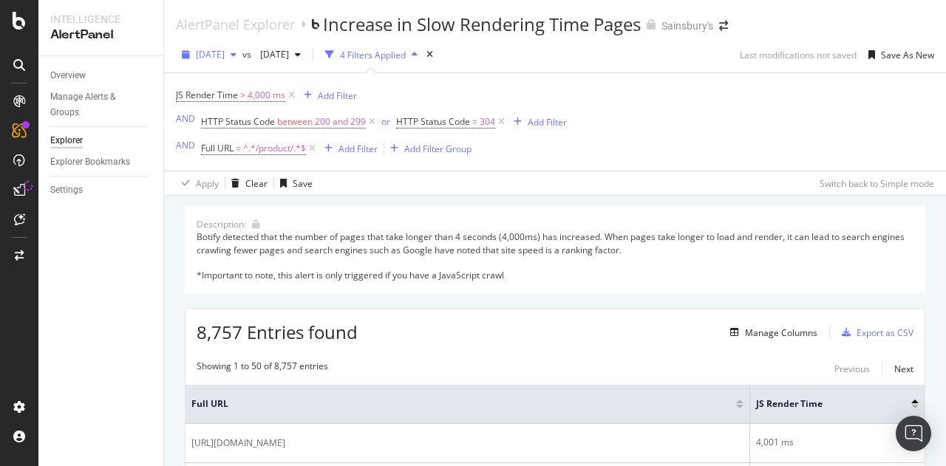
click at [225, 53] on span "[DATE]" at bounding box center [210, 54] width 29 height 13
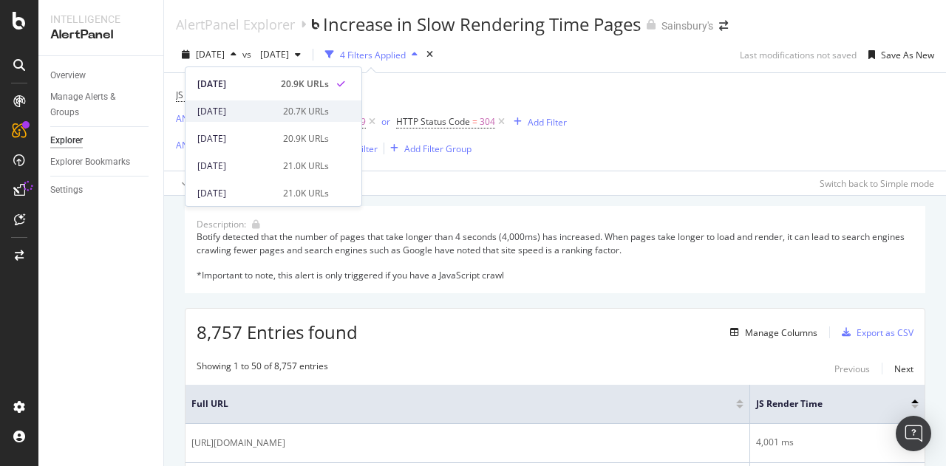
click at [240, 108] on div "[DATE]" at bounding box center [235, 111] width 77 height 13
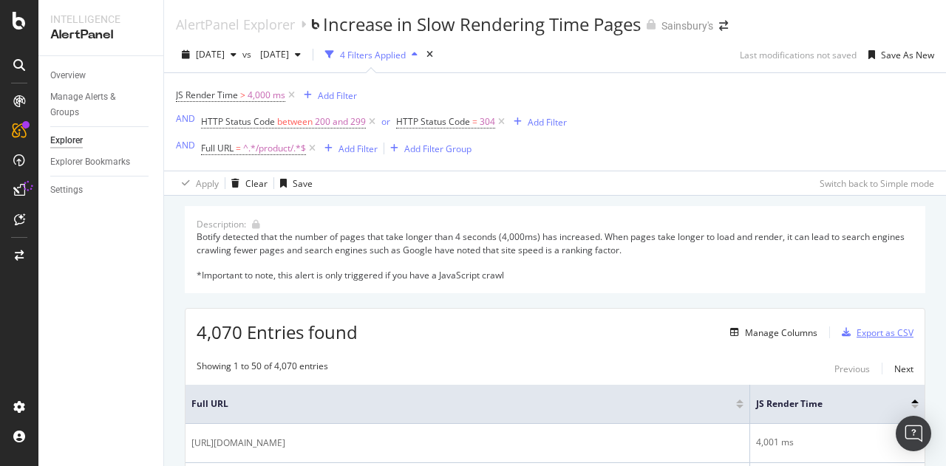
click at [868, 328] on div "Export as CSV" at bounding box center [885, 333] width 57 height 13
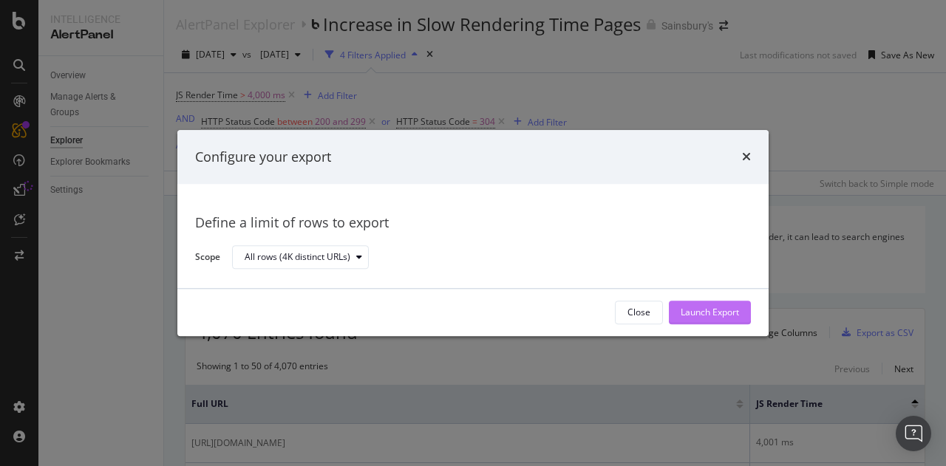
click at [703, 310] on div "Launch Export" at bounding box center [710, 313] width 58 height 13
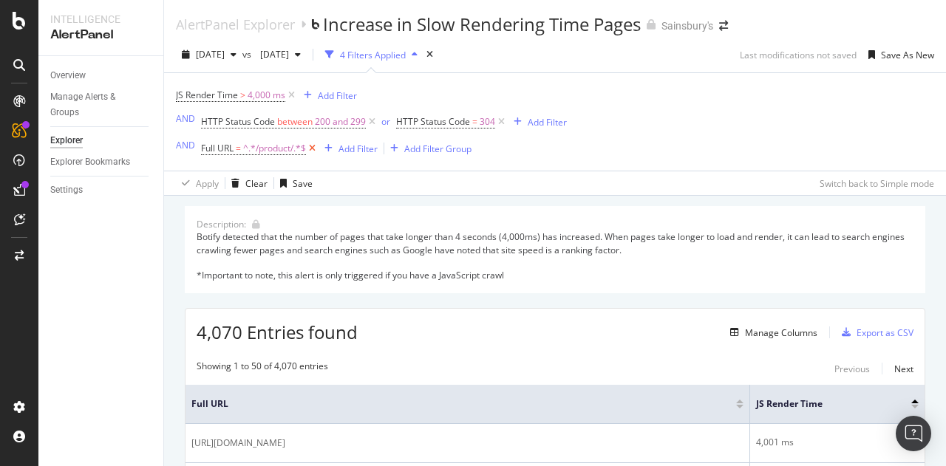
click at [314, 148] on icon at bounding box center [312, 148] width 13 height 15
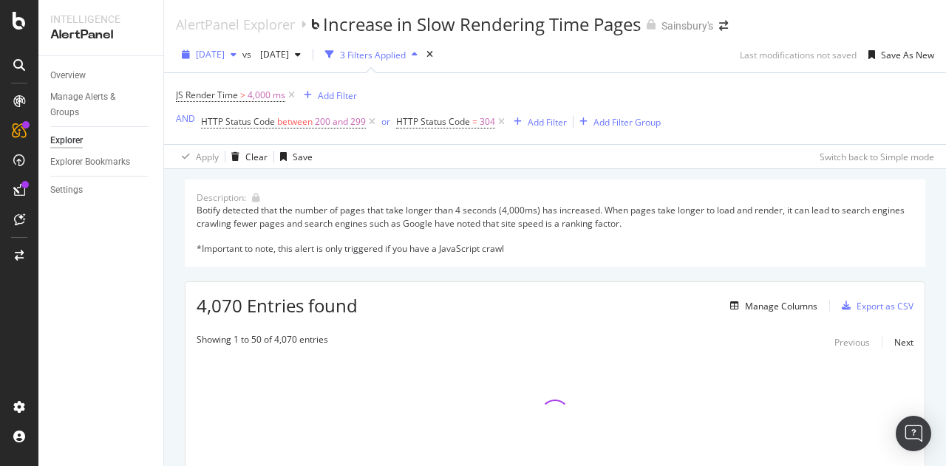
click at [225, 55] on span "[DATE]" at bounding box center [210, 54] width 29 height 13
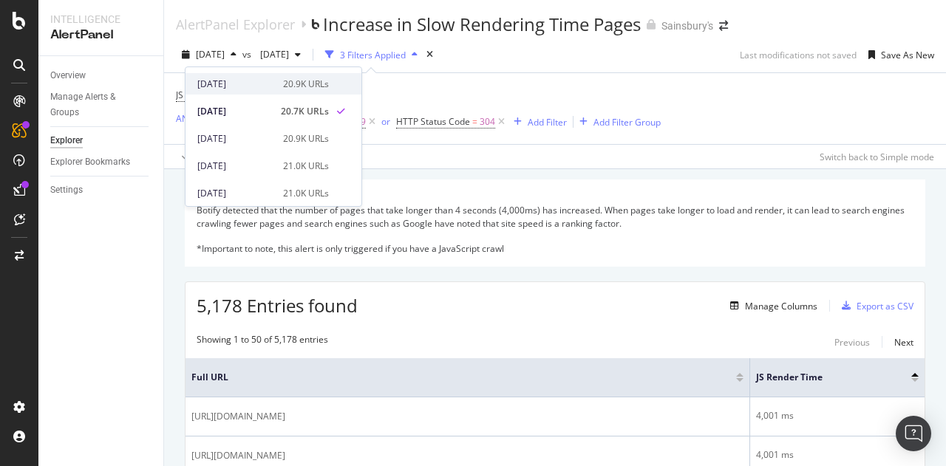
click at [229, 84] on div "[DATE]" at bounding box center [235, 84] width 77 height 13
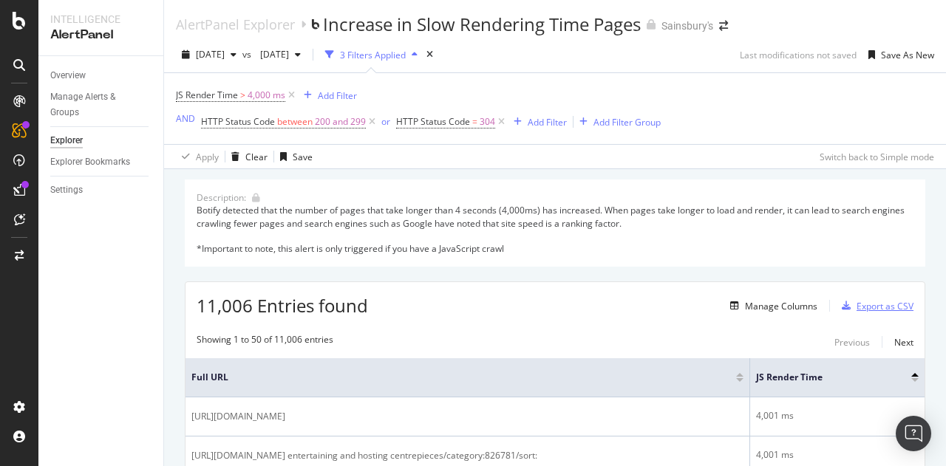
click at [859, 308] on div "Export as CSV" at bounding box center [885, 306] width 57 height 13
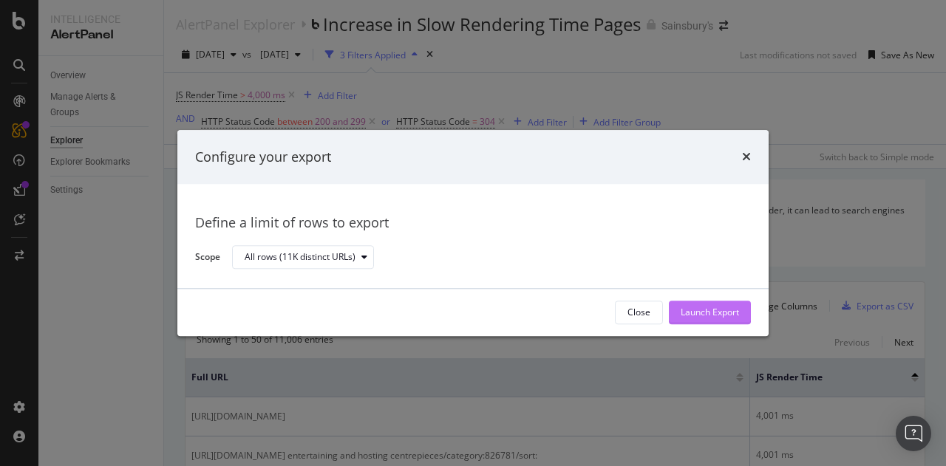
click at [718, 310] on div "Launch Export" at bounding box center [710, 313] width 58 height 13
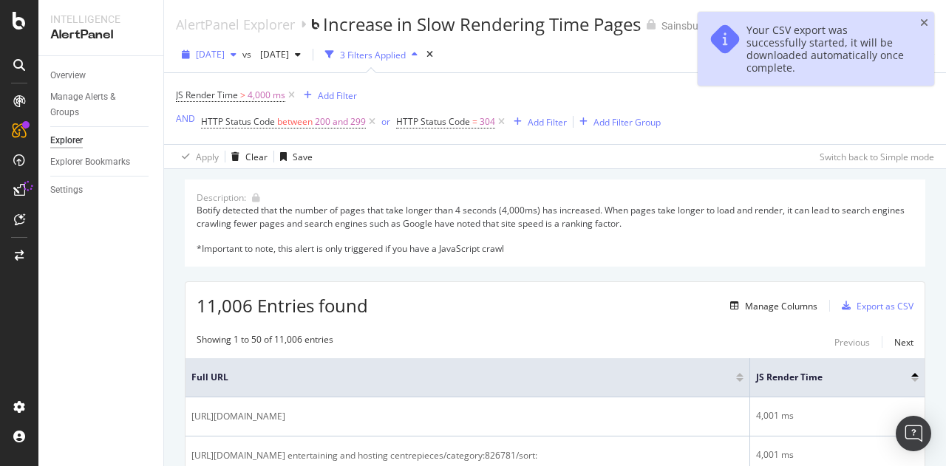
click at [225, 58] on span "[DATE]" at bounding box center [210, 54] width 29 height 13
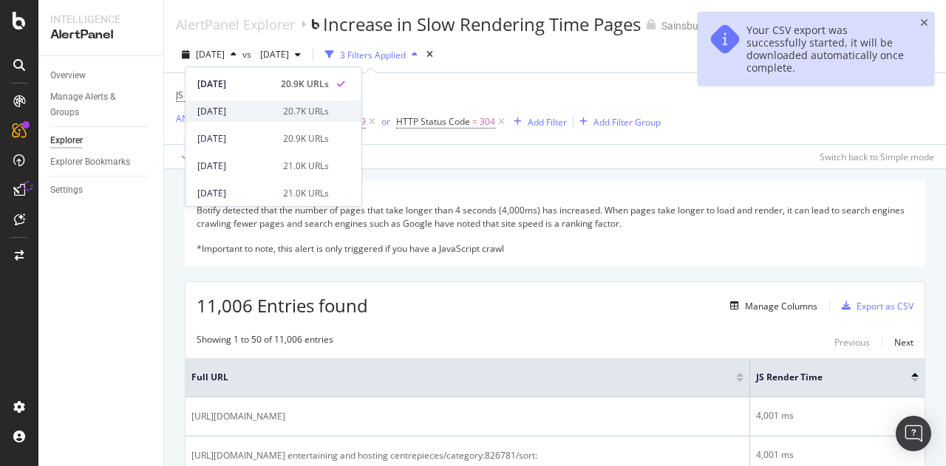
click at [237, 106] on div "[DATE]" at bounding box center [235, 111] width 77 height 13
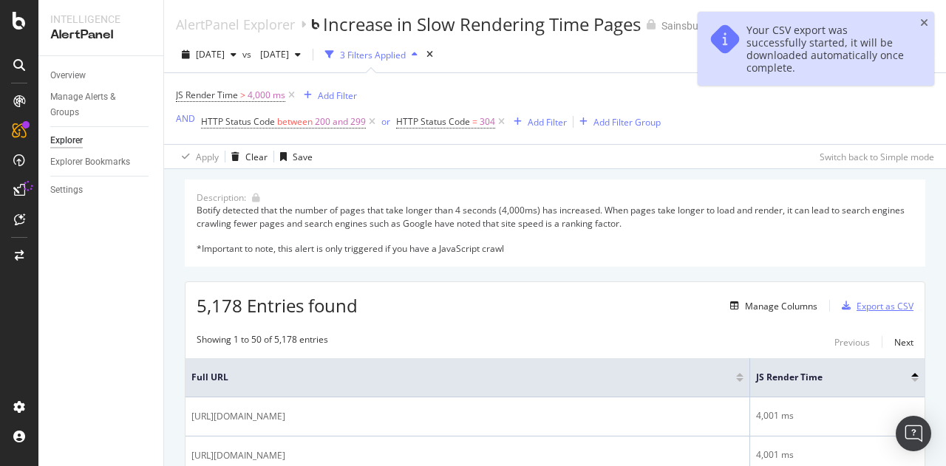
click at [866, 305] on div "Export as CSV" at bounding box center [885, 306] width 57 height 13
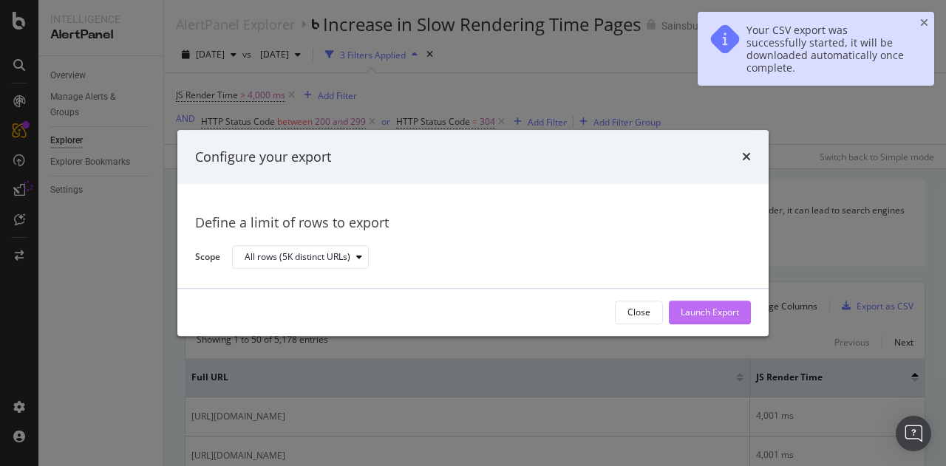
click at [704, 312] on div "Launch Export" at bounding box center [710, 313] width 58 height 13
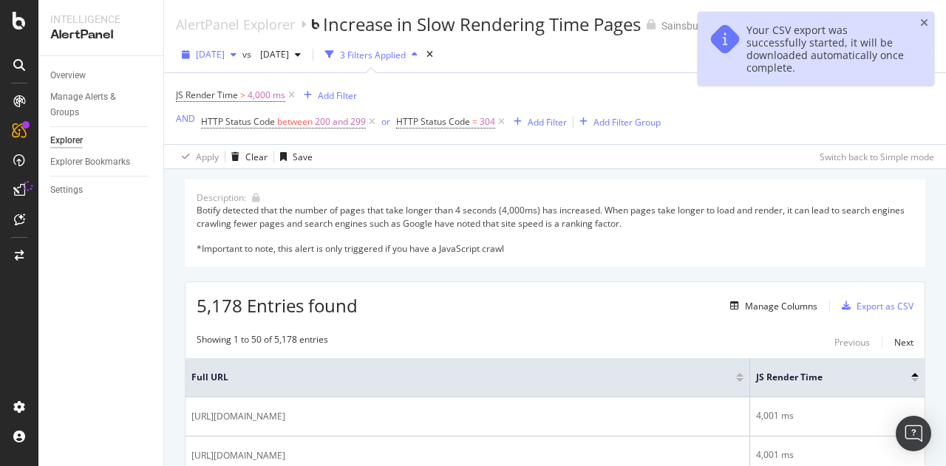
click at [225, 48] on span "[DATE]" at bounding box center [210, 54] width 29 height 13
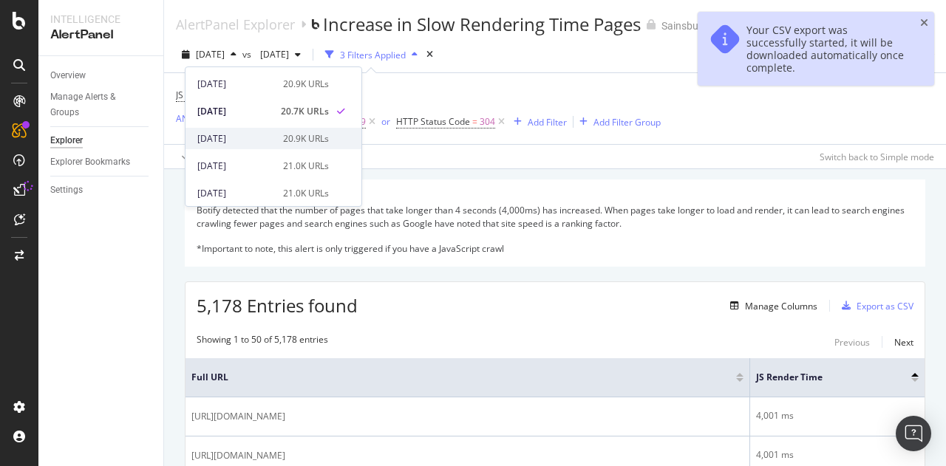
click at [252, 137] on div "[DATE]" at bounding box center [235, 138] width 77 height 13
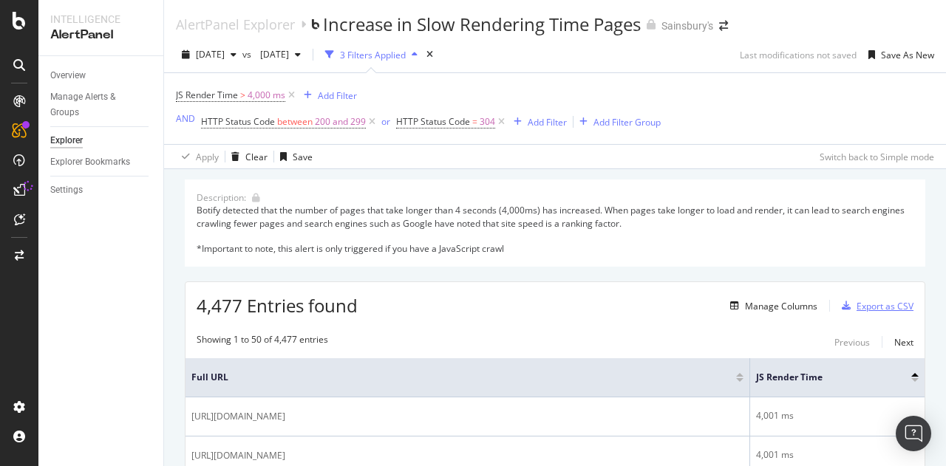
click at [866, 306] on div "Export as CSV" at bounding box center [885, 306] width 57 height 13
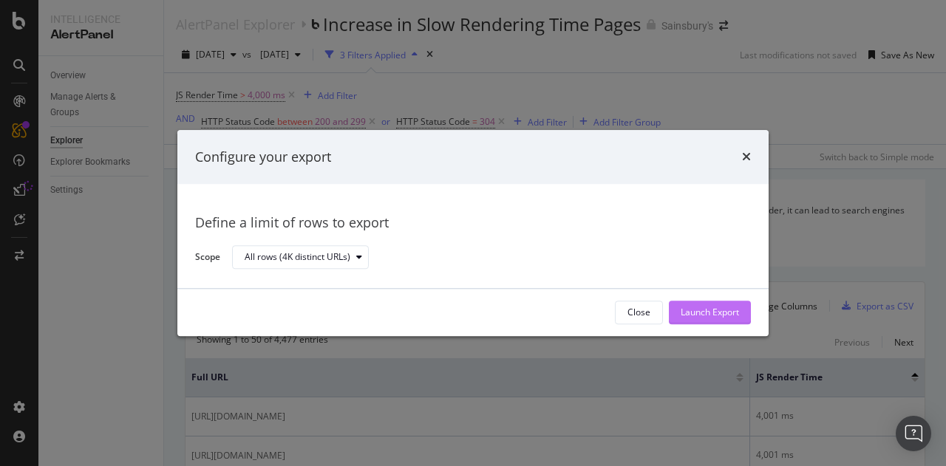
click at [721, 313] on div "Launch Export" at bounding box center [710, 313] width 58 height 13
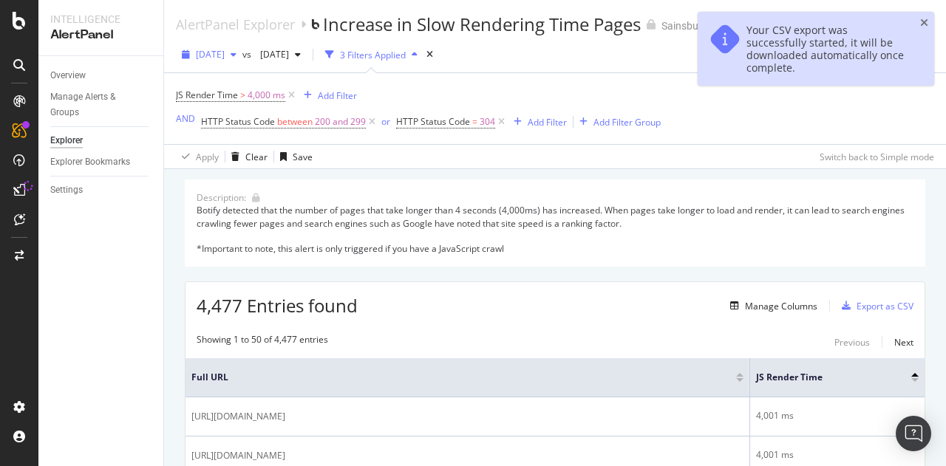
click at [225, 54] on span "[DATE]" at bounding box center [210, 54] width 29 height 13
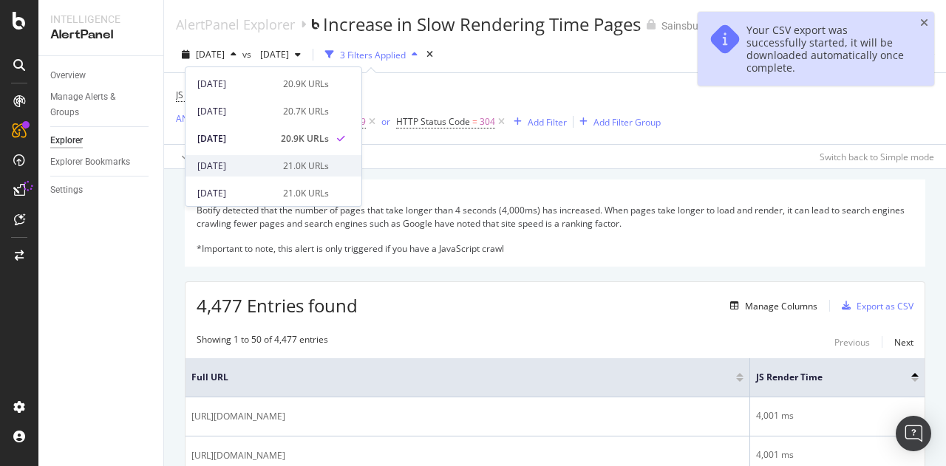
click at [229, 166] on div "[DATE]" at bounding box center [235, 166] width 77 height 13
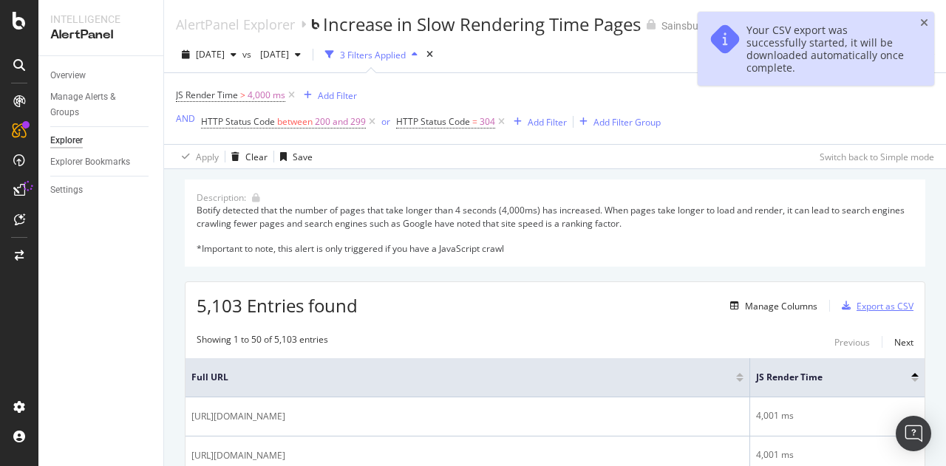
click at [868, 301] on div "Export as CSV" at bounding box center [885, 306] width 57 height 13
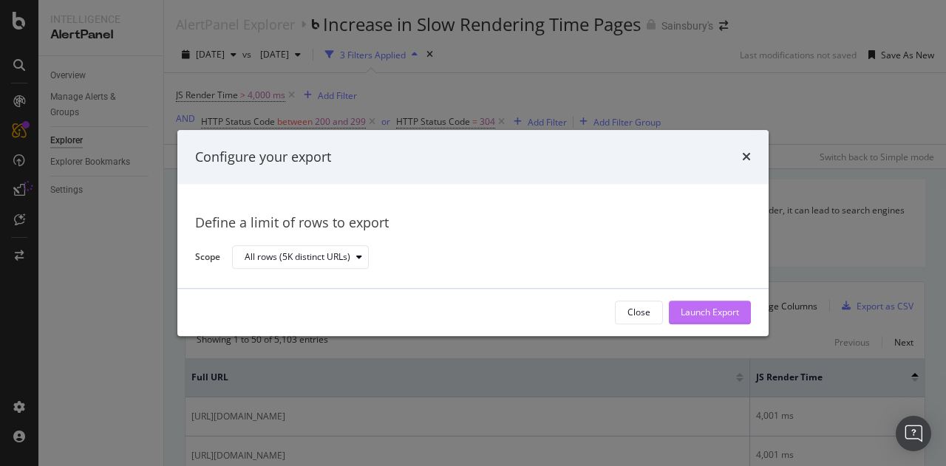
click at [697, 313] on div "Launch Export" at bounding box center [710, 313] width 58 height 13
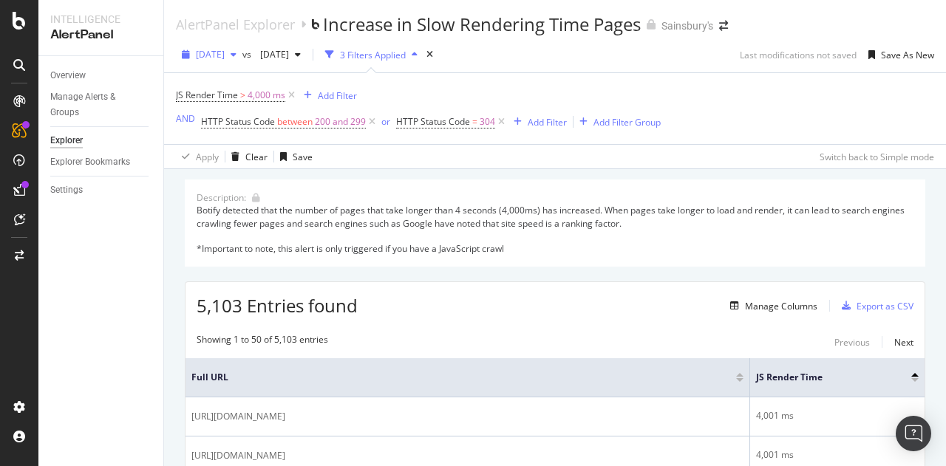
click at [242, 53] on div "button" at bounding box center [234, 54] width 18 height 9
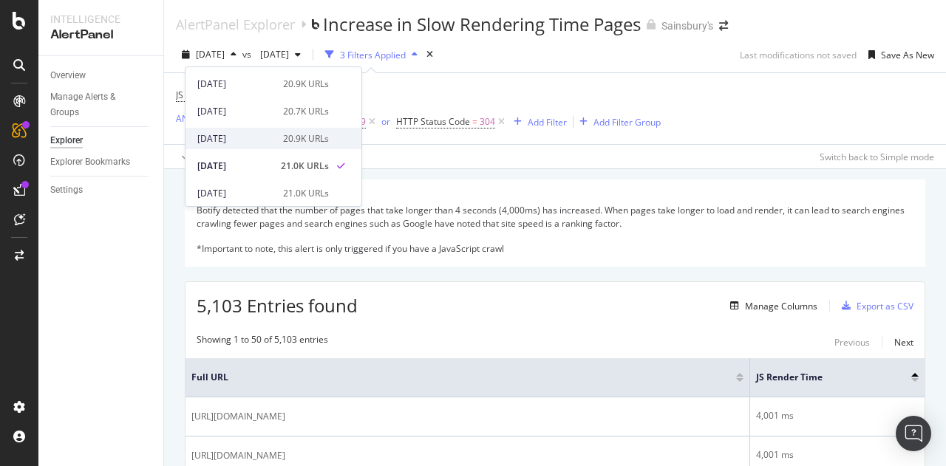
click at [239, 135] on div "[DATE]" at bounding box center [235, 138] width 77 height 13
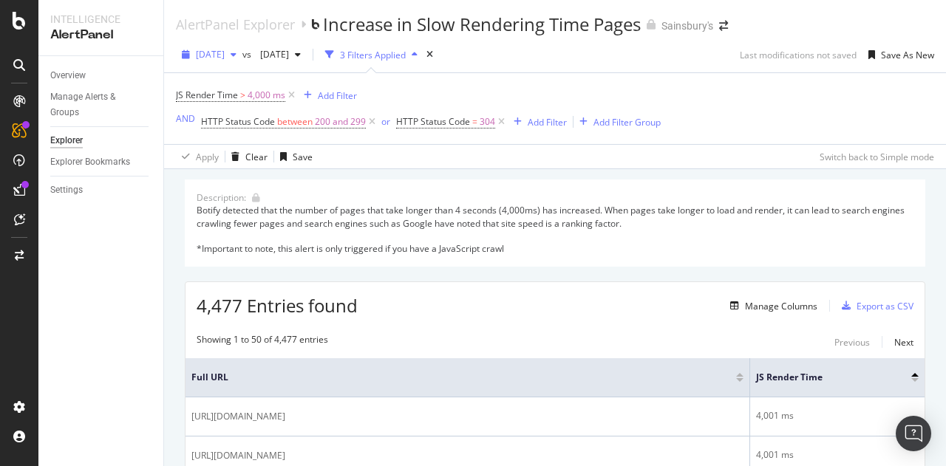
click at [225, 54] on span "[DATE]" at bounding box center [210, 54] width 29 height 13
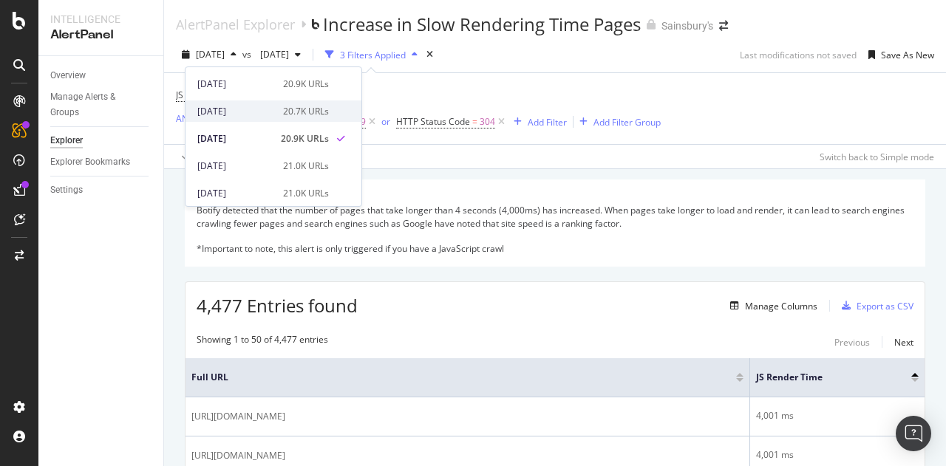
click at [250, 106] on div "[DATE]" at bounding box center [235, 111] width 77 height 13
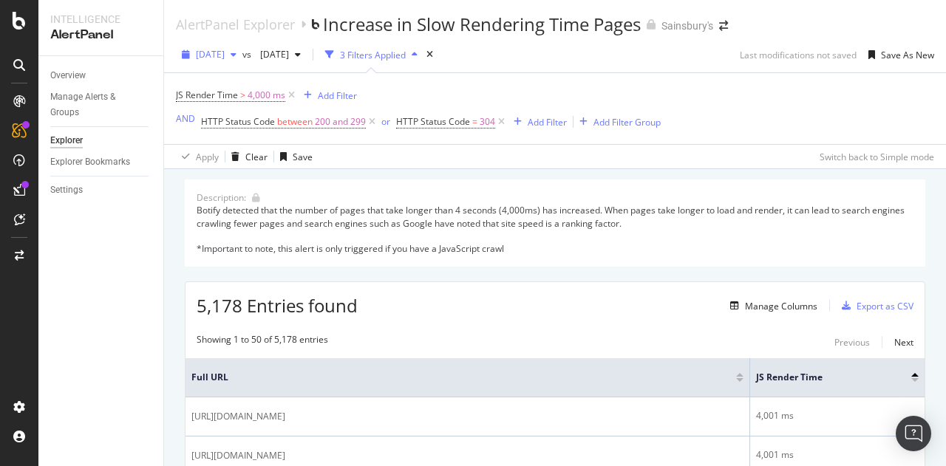
click at [225, 54] on span "[DATE]" at bounding box center [210, 54] width 29 height 13
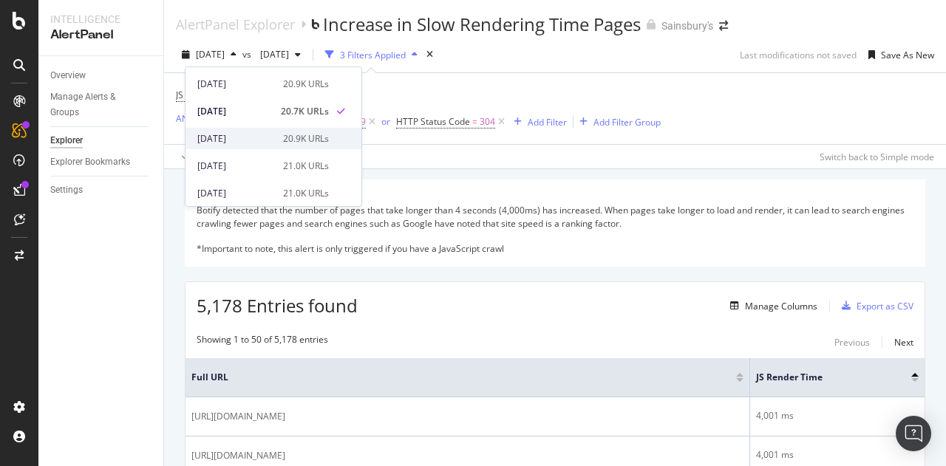
click at [256, 134] on div "[DATE]" at bounding box center [235, 138] width 77 height 13
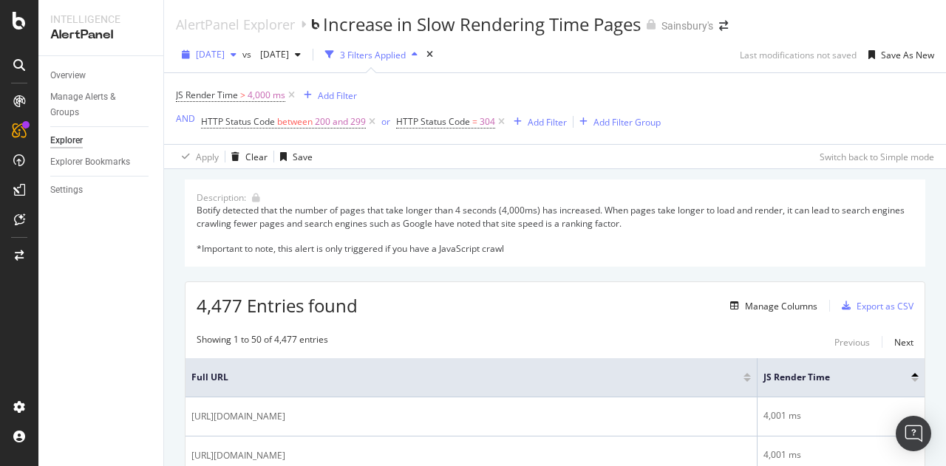
click at [216, 54] on span "[DATE]" at bounding box center [210, 54] width 29 height 13
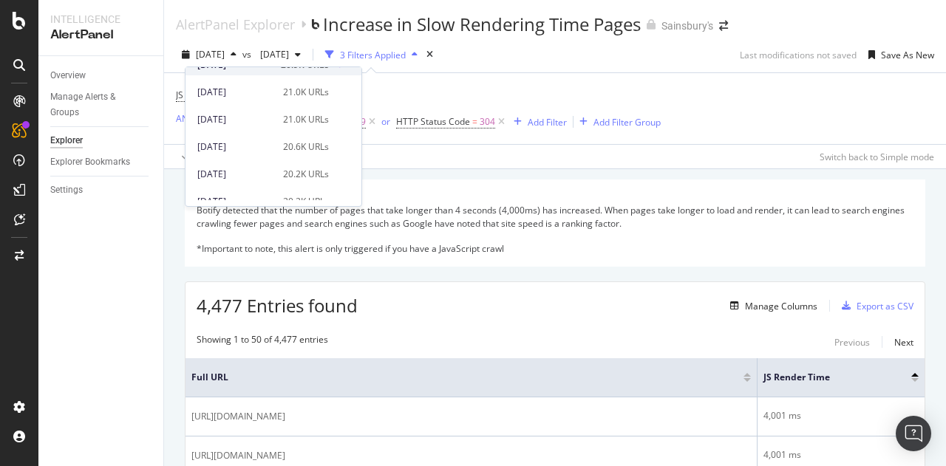
scroll to position [148, 0]
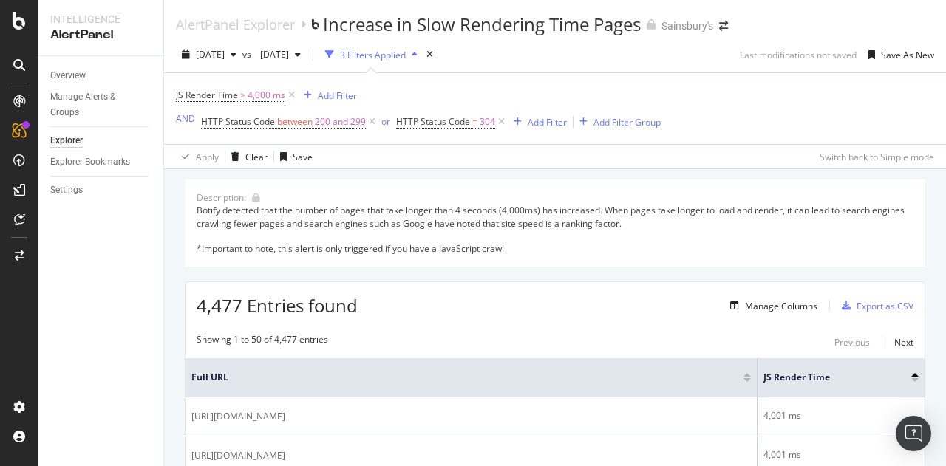
click at [911, 373] on div at bounding box center [914, 375] width 7 height 4
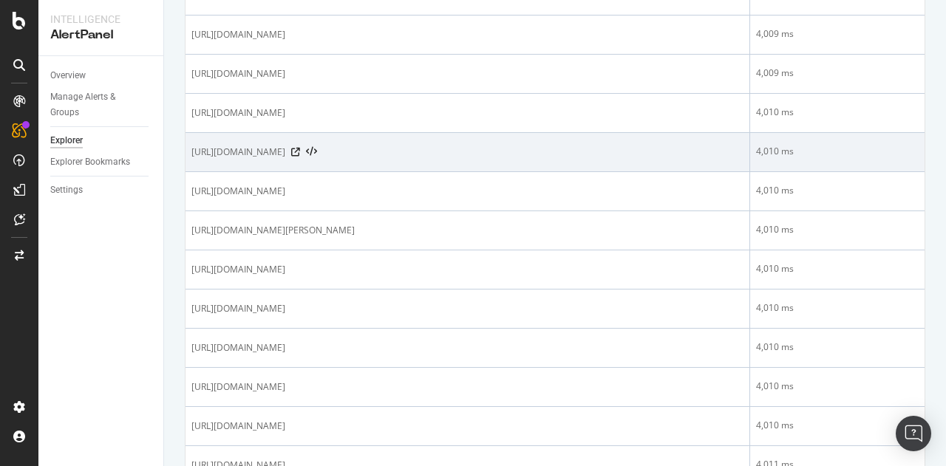
scroll to position [1879, 0]
